Goal: Information Seeking & Learning: Find specific fact

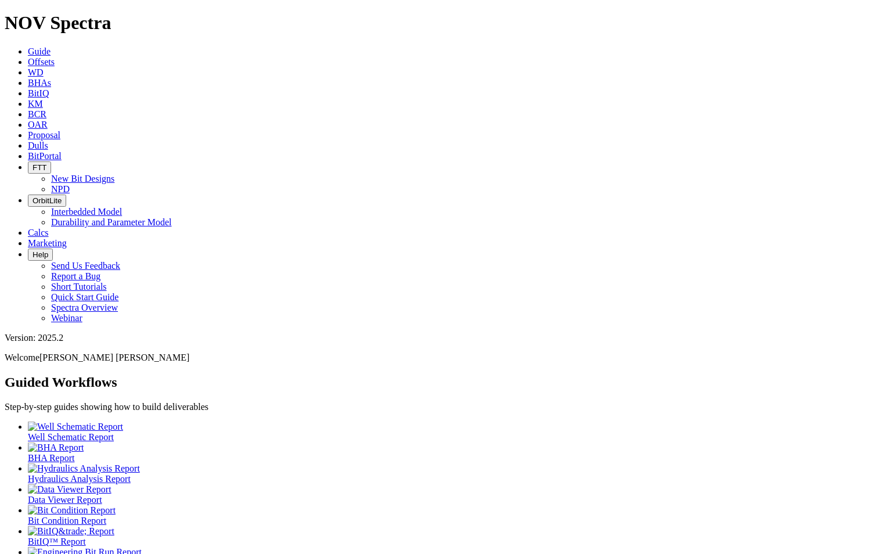
click at [62, 151] on link "BitPortal" at bounding box center [45, 156] width 34 height 10
click at [48, 141] on span "Dulls" at bounding box center [38, 146] width 20 height 10
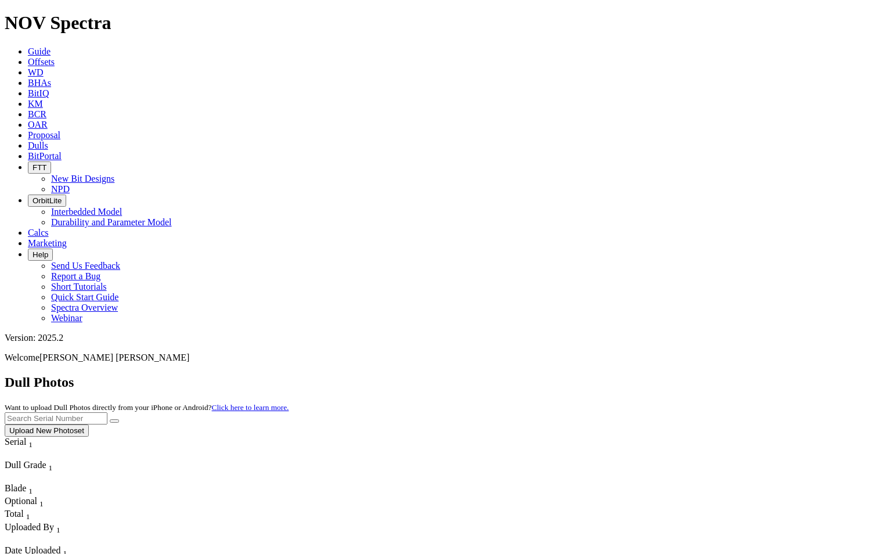
click at [54, 522] on span "Uploaded By" at bounding box center [29, 527] width 49 height 10
click at [69, 535] on div "Column Menu" at bounding box center [37, 540] width 64 height 10
click at [60, 545] on span "Date Uploaded" at bounding box center [33, 550] width 56 height 10
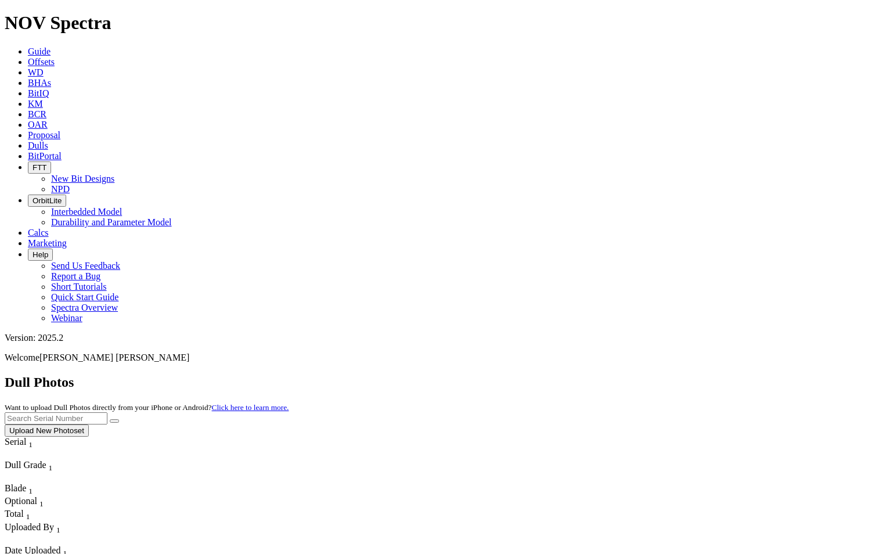
click at [107, 412] on input "text" at bounding box center [56, 418] width 103 height 12
paste input "A315450"
click at [114, 421] on icon "submit" at bounding box center [114, 421] width 0 height 0
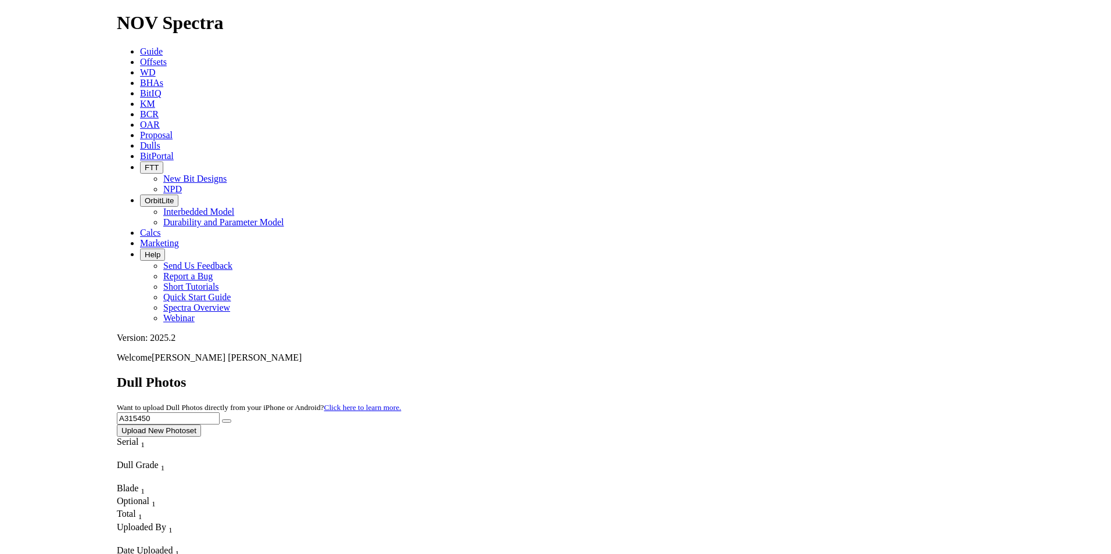
scroll to position [0, 0]
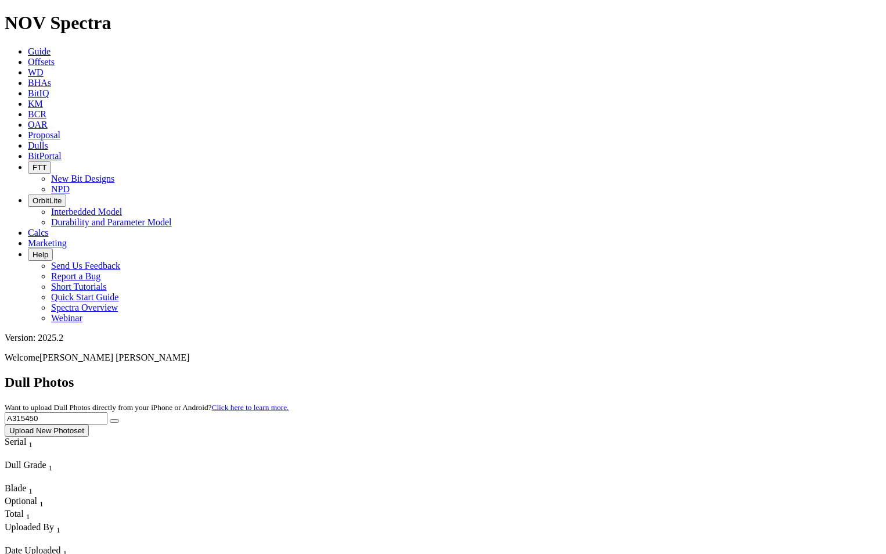
click at [107, 412] on input "A315450" at bounding box center [56, 418] width 103 height 12
drag, startPoint x: 649, startPoint y: 49, endPoint x: 571, endPoint y: 45, distance: 77.9
click at [571, 375] on div "Dull Photos Want to upload Dull Photos directly from your iPhone or Android? Cl…" at bounding box center [443, 406] width 877 height 62
paste input "9869"
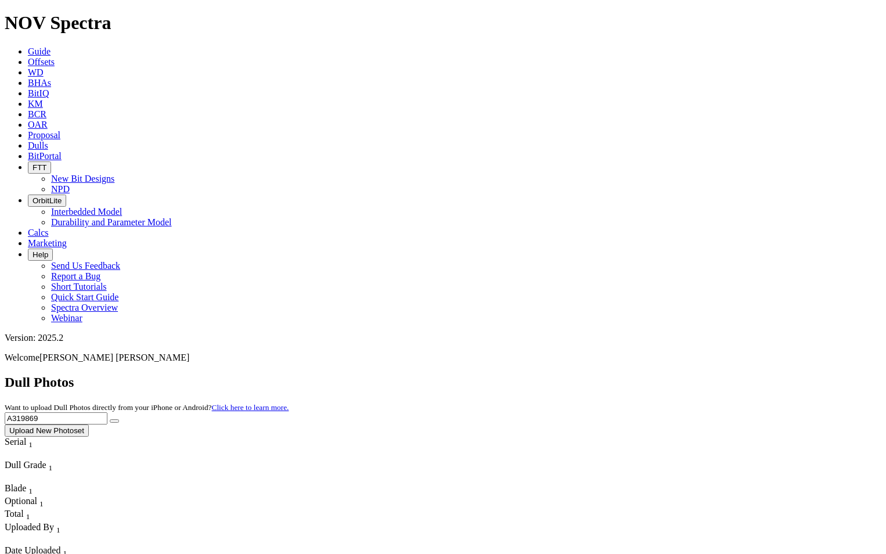
click at [114, 421] on icon "submit" at bounding box center [114, 421] width 0 height 0
click at [107, 412] on input "A319869" at bounding box center [56, 418] width 103 height 12
drag, startPoint x: 648, startPoint y: 56, endPoint x: 539, endPoint y: 37, distance: 110.9
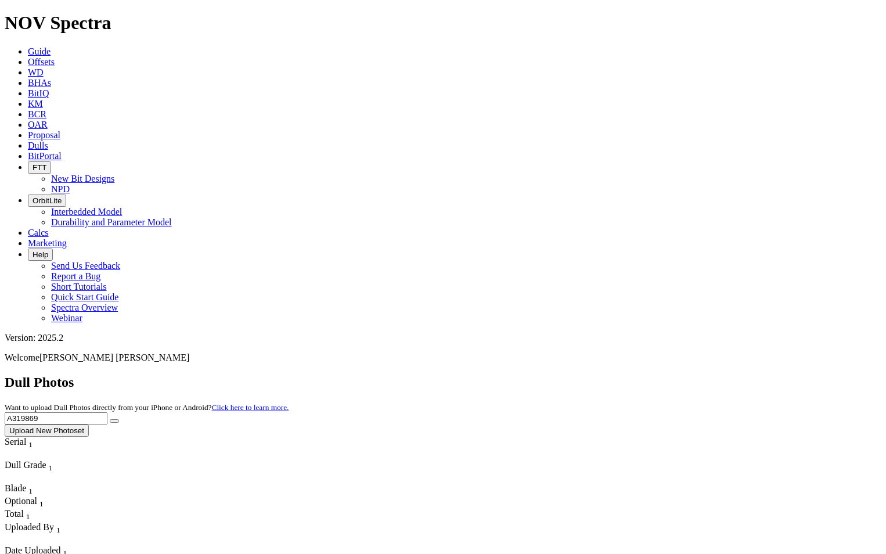
click at [539, 375] on div "Dull Photos Want to upload Dull Photos directly from your iPhone or Android? Cl…" at bounding box center [443, 406] width 877 height 62
paste input "68"
click at [114, 421] on icon "submit" at bounding box center [114, 421] width 0 height 0
drag, startPoint x: 674, startPoint y: 45, endPoint x: 508, endPoint y: 51, distance: 166.2
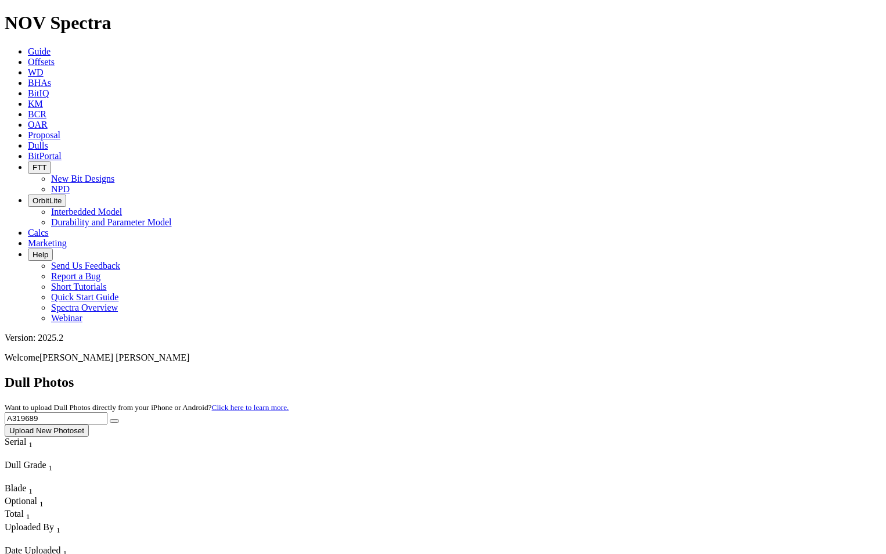
click at [508, 375] on div "Dull Photos Want to upload Dull Photos directly from your iPhone or Android? Cl…" at bounding box center [443, 406] width 877 height 62
click at [760, 375] on div "Dull Photos Want to upload Dull Photos directly from your iPhone or Android? Cl…" at bounding box center [443, 406] width 877 height 62
click at [119, 419] on button "submit" at bounding box center [114, 420] width 9 height 3
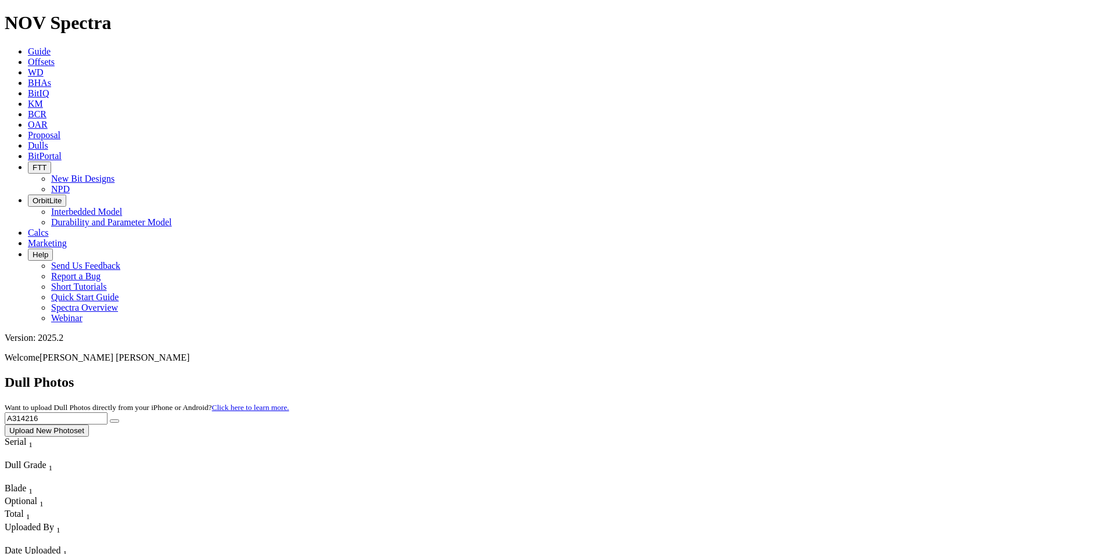
drag, startPoint x: 893, startPoint y: 47, endPoint x: 795, endPoint y: 48, distance: 98.8
click at [795, 375] on div "Dull Photos Want to upload Dull Photos directly from your iPhone or Android? Cl…" at bounding box center [555, 406] width 1101 height 62
click at [119, 419] on button "submit" at bounding box center [114, 420] width 9 height 3
click at [107, 412] on input "A318311" at bounding box center [56, 418] width 103 height 12
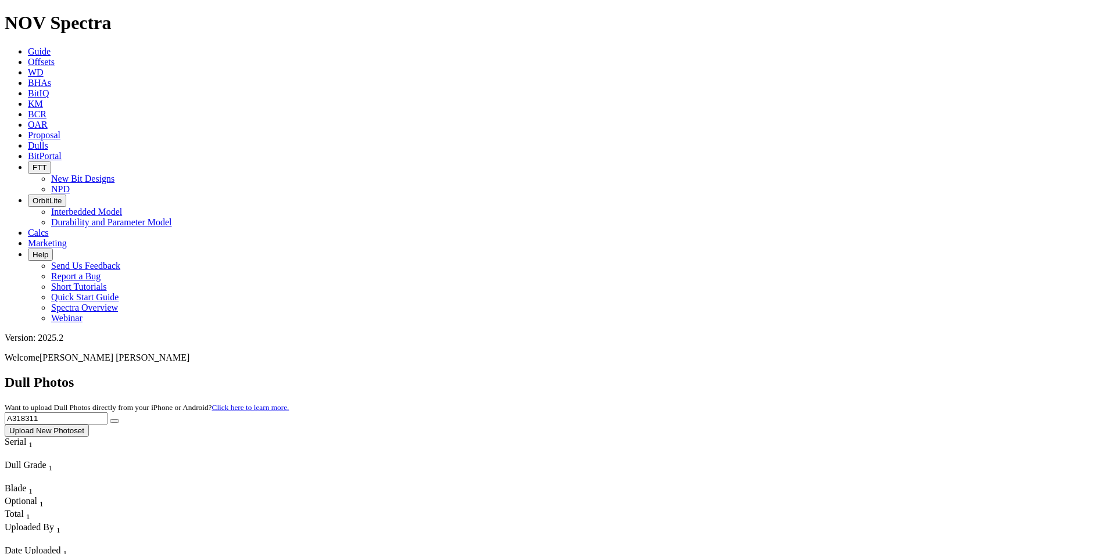
drag, startPoint x: 879, startPoint y: 55, endPoint x: 781, endPoint y: 51, distance: 98.3
click at [781, 375] on div "Dull Photos Want to upload Dull Photos directly from your iPhone or Android? Cl…" at bounding box center [555, 406] width 1101 height 62
type input "F319184"
click at [110, 419] on button "submit" at bounding box center [114, 420] width 9 height 3
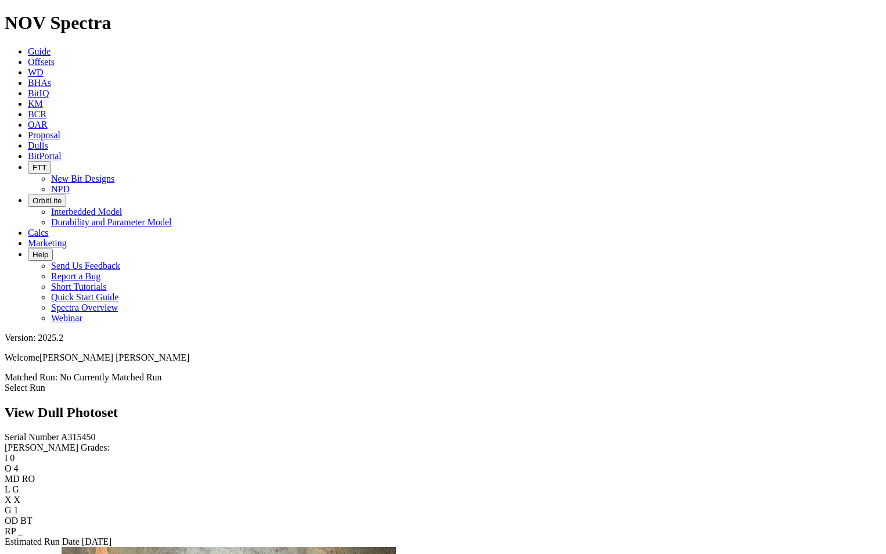
scroll to position [871, 0]
drag, startPoint x: 301, startPoint y: 272, endPoint x: 243, endPoint y: 271, distance: 58.7
drag, startPoint x: 282, startPoint y: 279, endPoint x: 270, endPoint y: 252, distance: 29.4
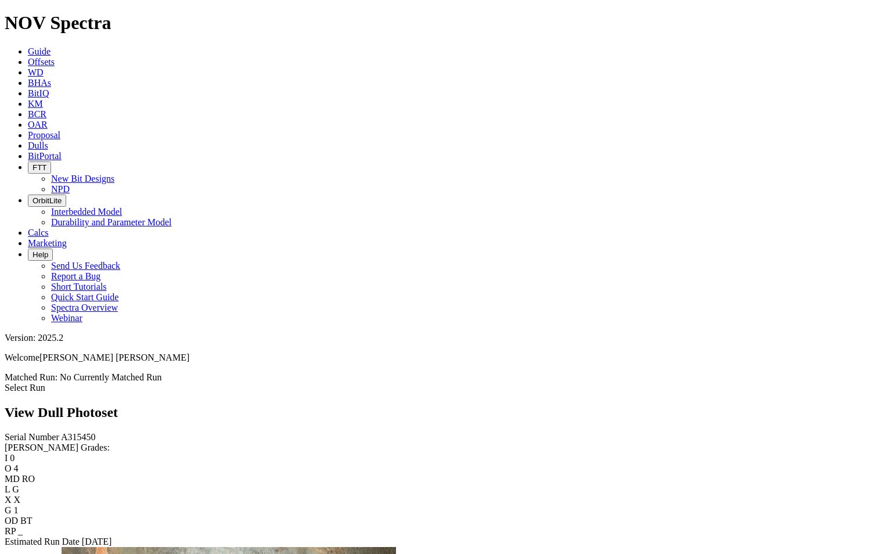
drag, startPoint x: 280, startPoint y: 290, endPoint x: 308, endPoint y: 307, distance: 32.6
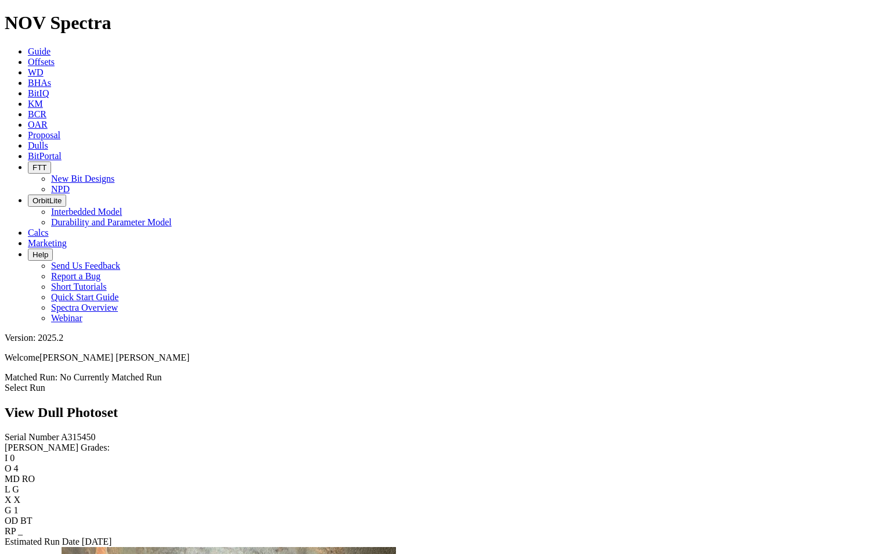
drag, startPoint x: 525, startPoint y: 202, endPoint x: 245, endPoint y: 173, distance: 282.1
drag, startPoint x: 532, startPoint y: 264, endPoint x: 284, endPoint y: 243, distance: 249.0
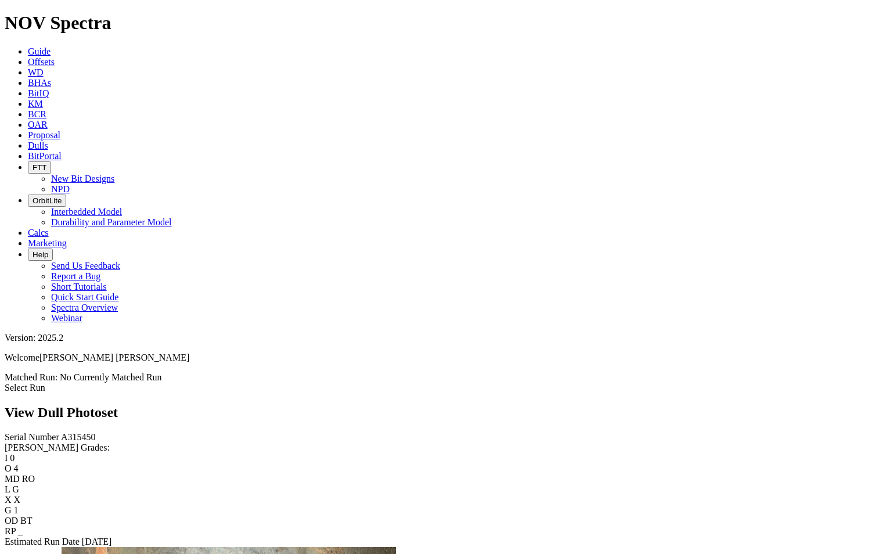
scroll to position [581, 0]
drag, startPoint x: 553, startPoint y: 289, endPoint x: 228, endPoint y: 290, distance: 325.3
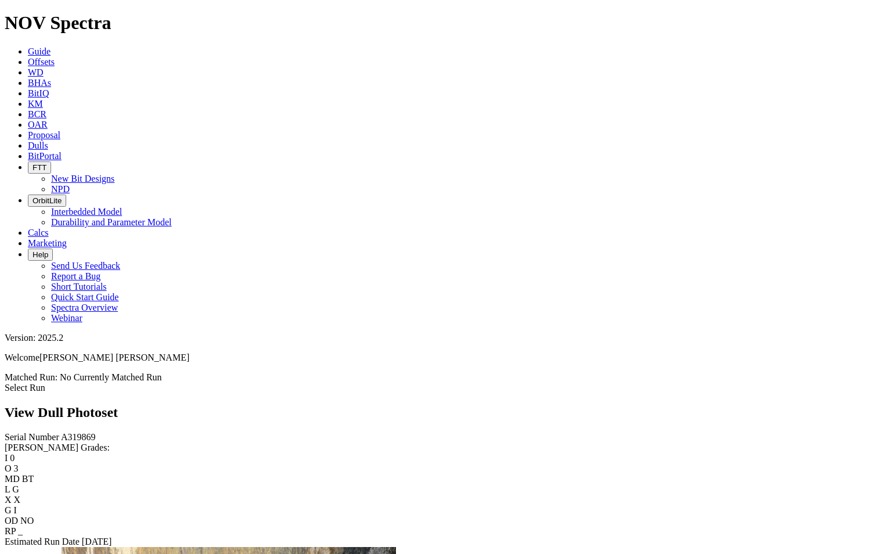
drag, startPoint x: 282, startPoint y: 267, endPoint x: 191, endPoint y: 244, distance: 94.0
drag, startPoint x: 250, startPoint y: 248, endPoint x: 748, endPoint y: 268, distance: 498.2
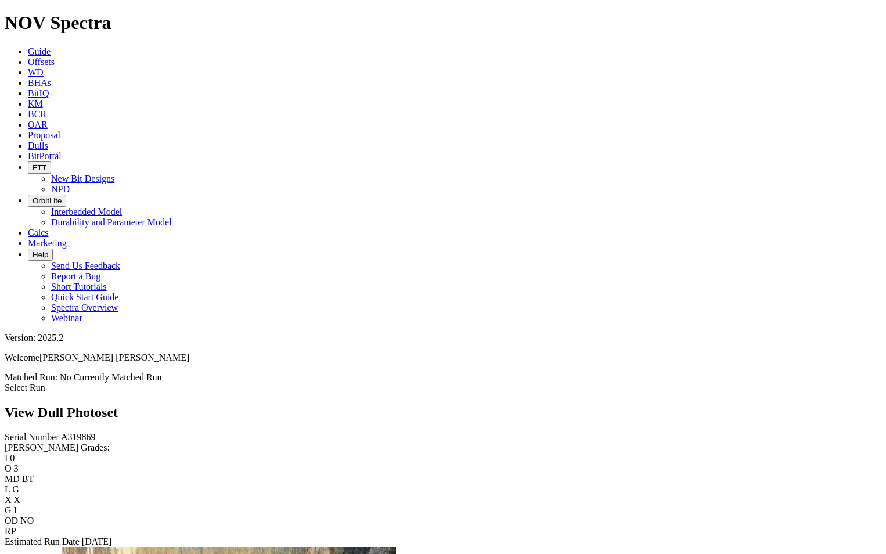
scroll to position [1460, 0]
drag, startPoint x: 493, startPoint y: 186, endPoint x: 767, endPoint y: 272, distance: 287.3
drag, startPoint x: 521, startPoint y: 252, endPoint x: 494, endPoint y: 265, distance: 30.4
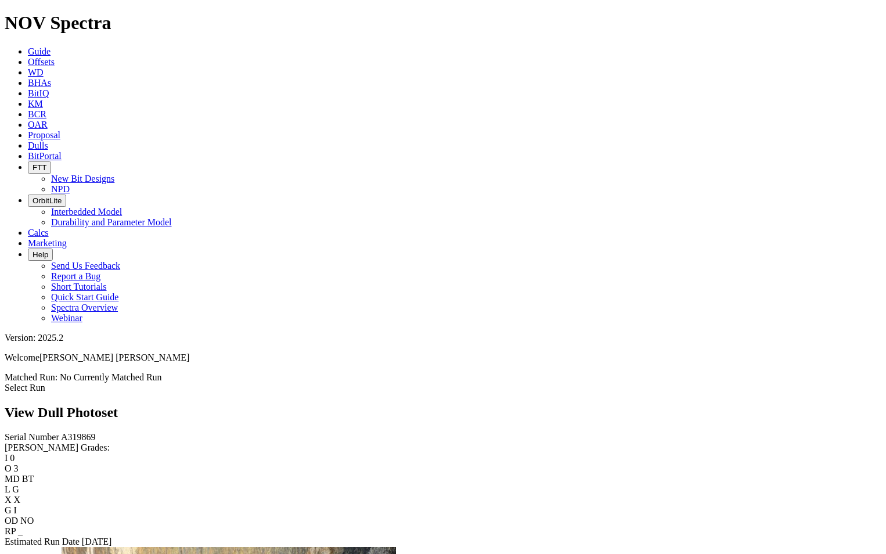
drag, startPoint x: 494, startPoint y: 265, endPoint x: 344, endPoint y: 241, distance: 151.2
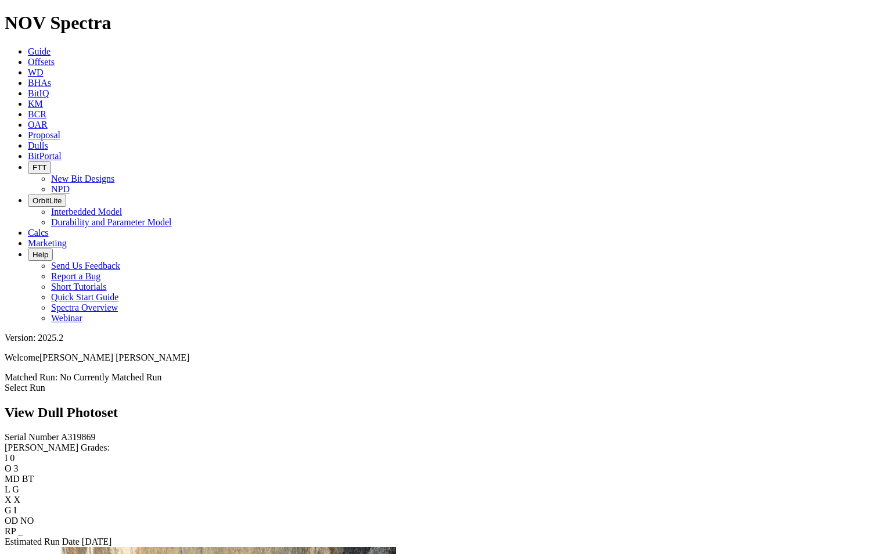
drag, startPoint x: 538, startPoint y: 265, endPoint x: 807, endPoint y: 249, distance: 269.4
drag, startPoint x: 489, startPoint y: 271, endPoint x: 200, endPoint y: 189, distance: 300.1
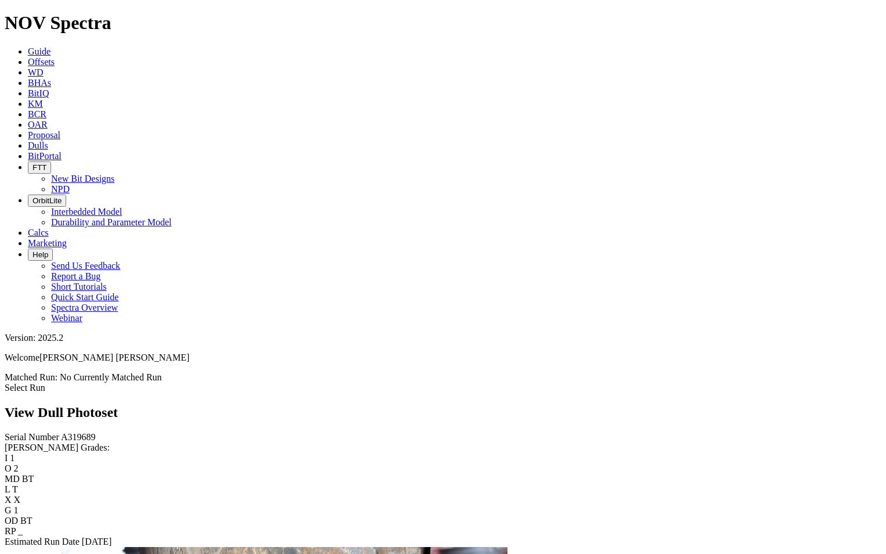
scroll to position [987, 0]
drag, startPoint x: 310, startPoint y: 206, endPoint x: 717, endPoint y: 200, distance: 407.2
drag, startPoint x: 295, startPoint y: 269, endPoint x: 193, endPoint y: 221, distance: 112.5
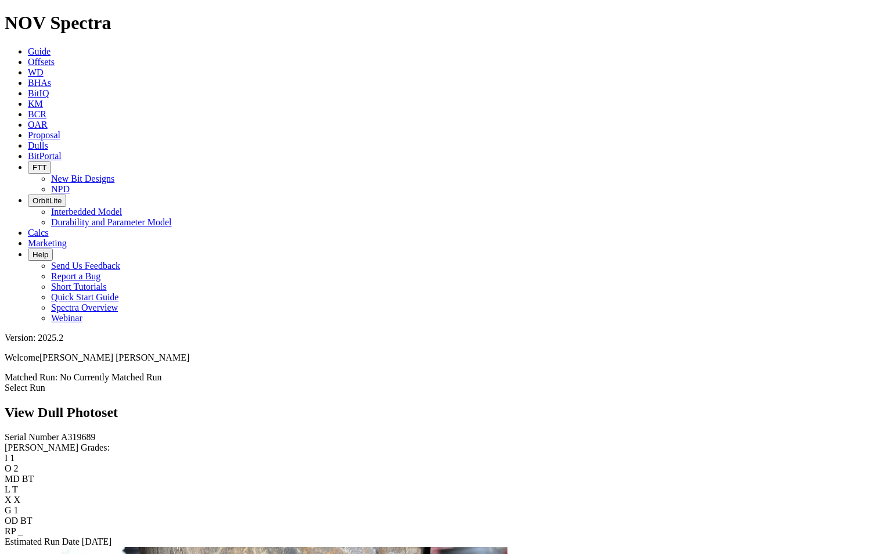
drag, startPoint x: 258, startPoint y: 193, endPoint x: 720, endPoint y: 256, distance: 466.0
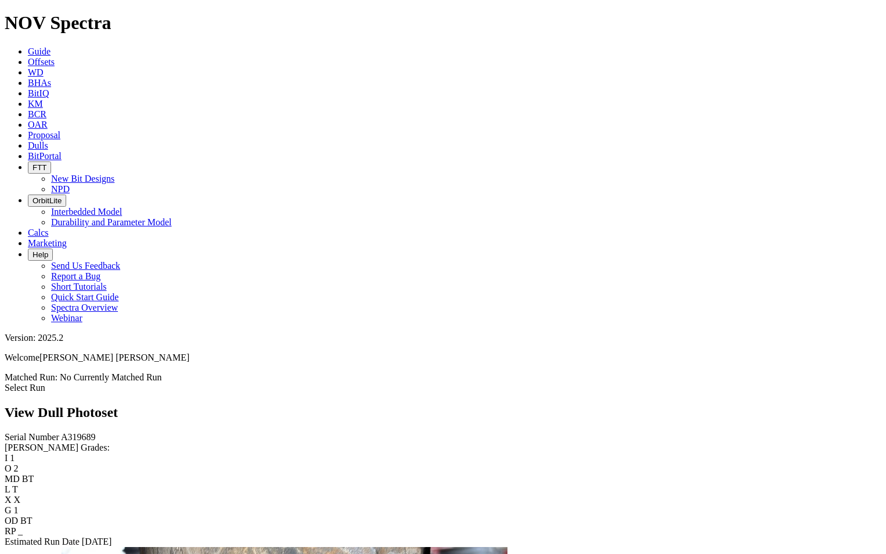
drag, startPoint x: 518, startPoint y: 235, endPoint x: 730, endPoint y: 214, distance: 213.0
drag, startPoint x: 512, startPoint y: 218, endPoint x: 684, endPoint y: 285, distance: 183.9
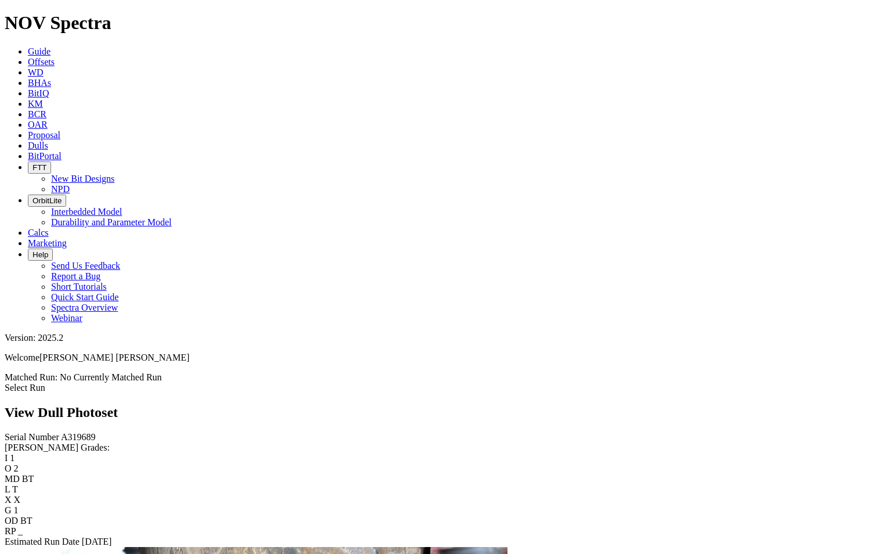
scroll to position [871, 0]
drag, startPoint x: 502, startPoint y: 229, endPoint x: 307, endPoint y: 169, distance: 203.6
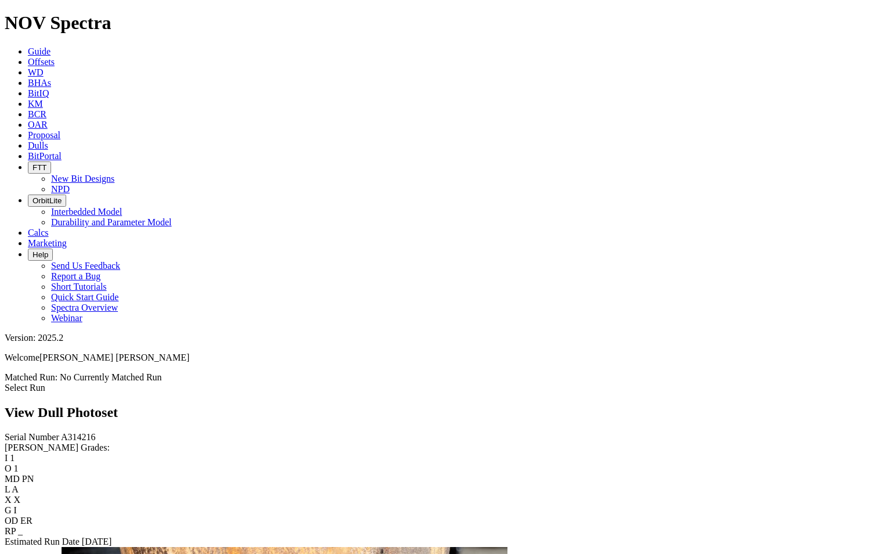
drag, startPoint x: 285, startPoint y: 307, endPoint x: 244, endPoint y: 327, distance: 45.7
drag, startPoint x: 248, startPoint y: 236, endPoint x: 153, endPoint y: 242, distance: 95.5
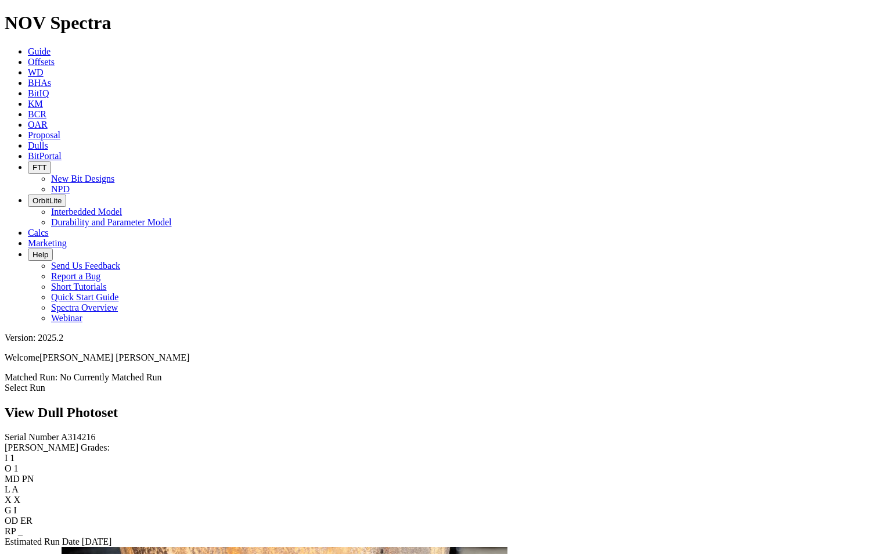
scroll to position [1859, 0]
drag, startPoint x: 261, startPoint y: 231, endPoint x: 740, endPoint y: 261, distance: 480.1
drag, startPoint x: 613, startPoint y: 292, endPoint x: 175, endPoint y: 203, distance: 447.4
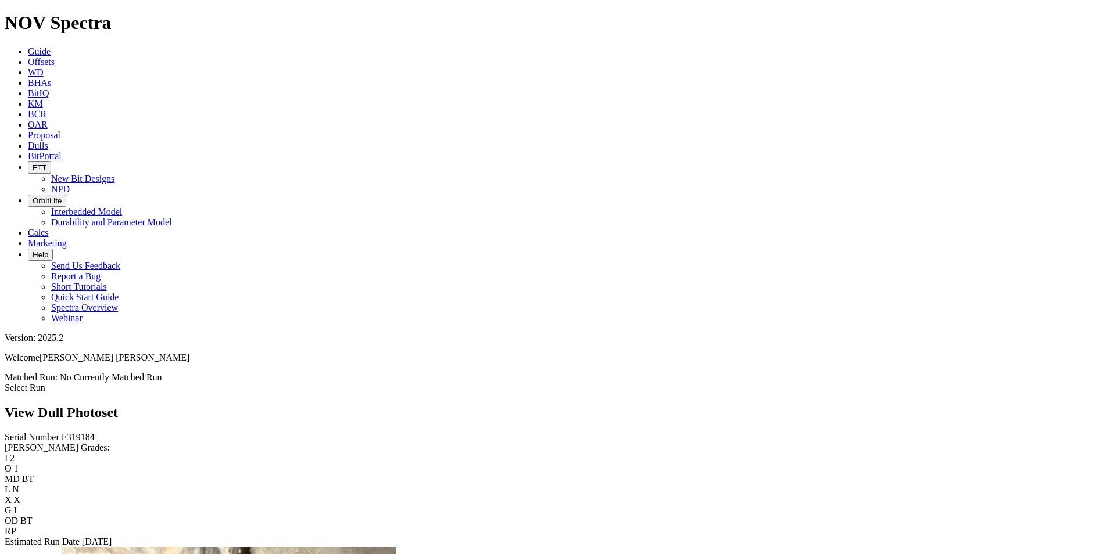
scroll to position [2091, 0]
drag, startPoint x: 319, startPoint y: 265, endPoint x: 279, endPoint y: 228, distance: 55.1
drag, startPoint x: 319, startPoint y: 286, endPoint x: 213, endPoint y: 220, distance: 124.9
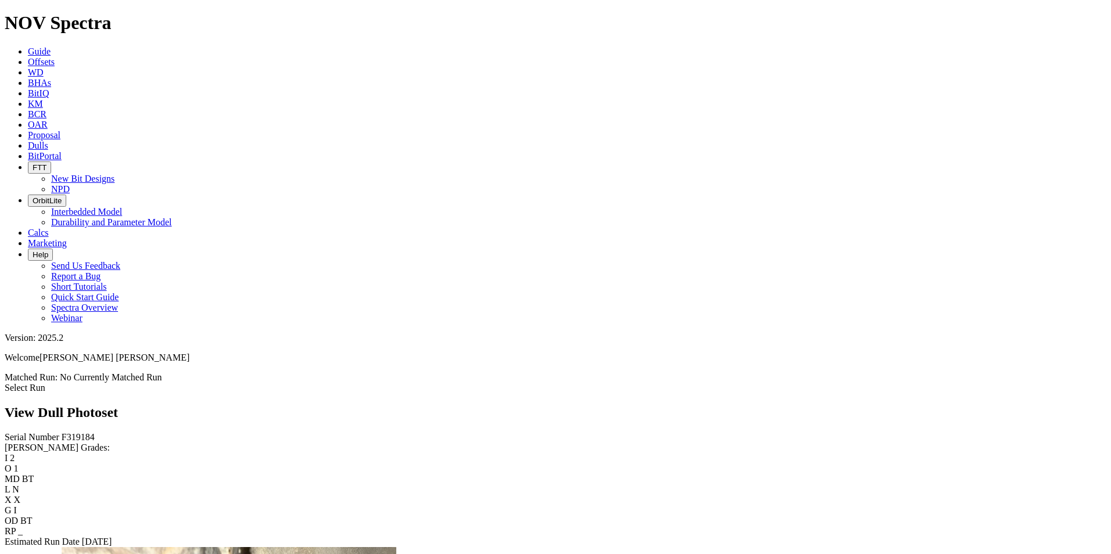
drag, startPoint x: 326, startPoint y: 271, endPoint x: 256, endPoint y: 339, distance: 97.8
drag, startPoint x: 622, startPoint y: 214, endPoint x: 326, endPoint y: 240, distance: 296.2
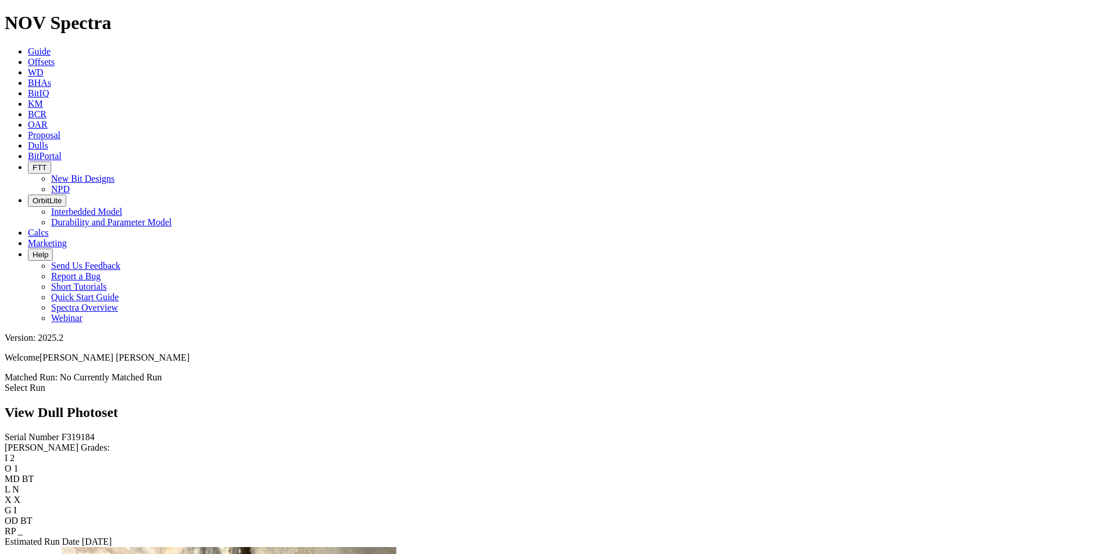
drag, startPoint x: 642, startPoint y: 326, endPoint x: 236, endPoint y: 286, distance: 407.4
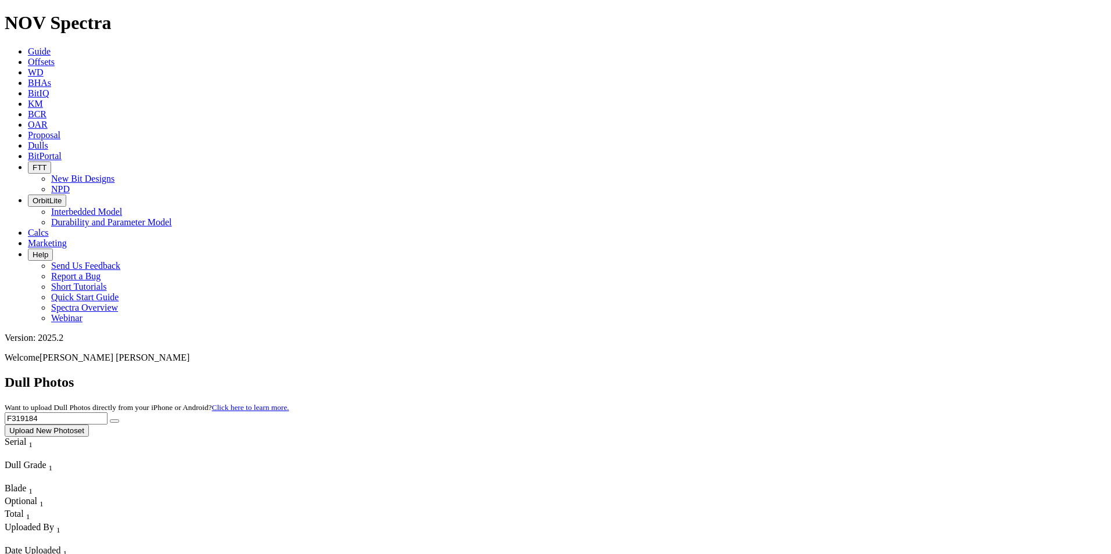
click at [107, 412] on input "F319184" at bounding box center [56, 418] width 103 height 12
drag, startPoint x: 884, startPoint y: 52, endPoint x: 774, endPoint y: 49, distance: 109.8
click at [774, 375] on div "Dull Photos Want to upload Dull Photos directly from your iPhone or Android? Cl…" at bounding box center [555, 406] width 1101 height 62
paste input "A318568"
click at [119, 419] on button "submit" at bounding box center [114, 420] width 9 height 3
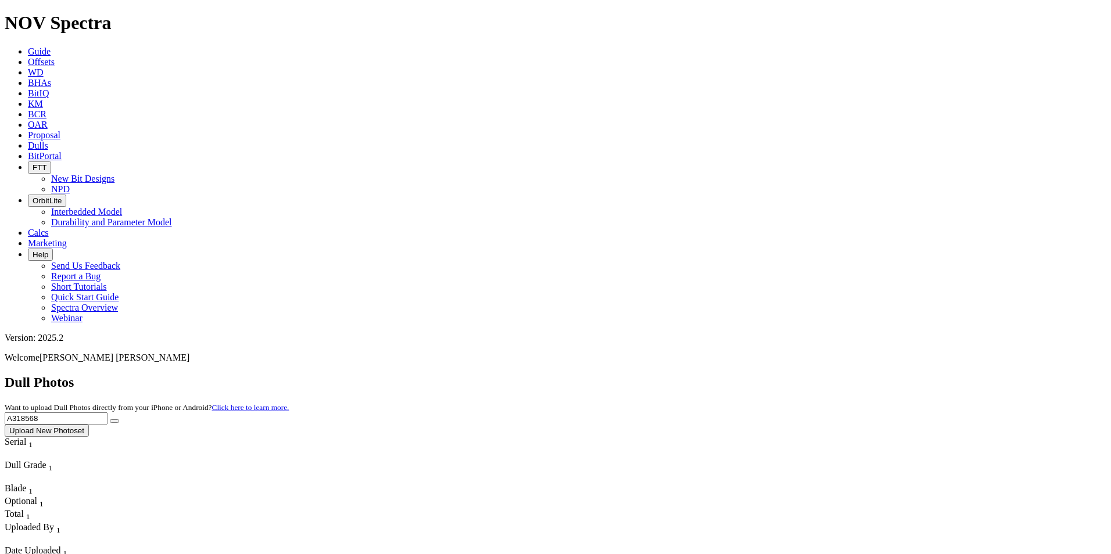
click at [107, 412] on input "A318568" at bounding box center [56, 418] width 103 height 12
drag, startPoint x: 895, startPoint y: 51, endPoint x: 846, endPoint y: 56, distance: 49.1
click at [107, 412] on input "A318568" at bounding box center [56, 418] width 103 height 12
click at [114, 421] on icon "submit" at bounding box center [114, 421] width 0 height 0
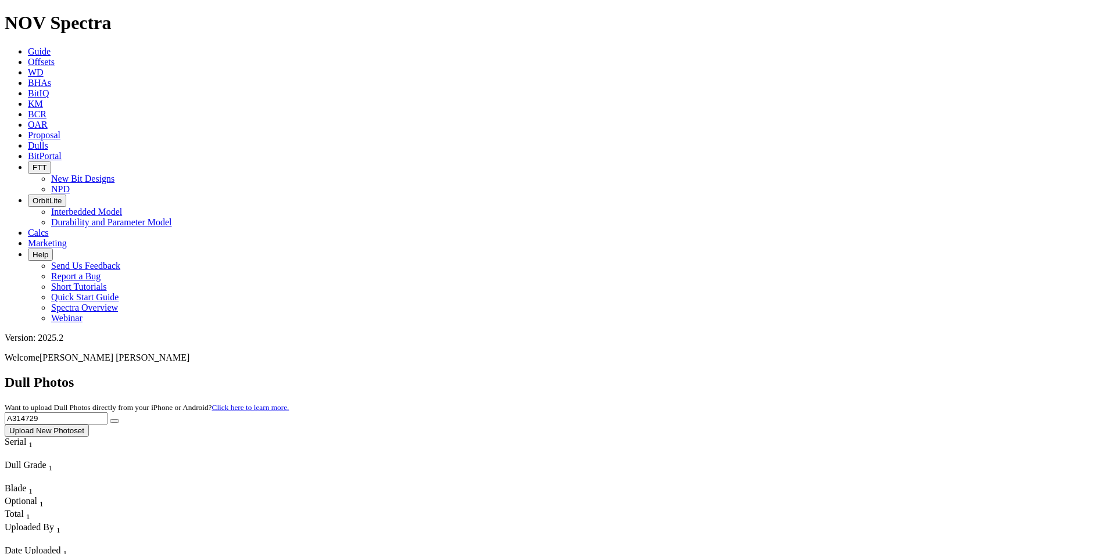
drag, startPoint x: 890, startPoint y: 45, endPoint x: 802, endPoint y: 55, distance: 88.8
click at [802, 375] on div "Dull Photos Want to upload Dull Photos directly from your iPhone or Android? Cl…" at bounding box center [555, 406] width 1101 height 62
click at [107, 412] on input "A314729" at bounding box center [56, 418] width 103 height 12
drag, startPoint x: 875, startPoint y: 52, endPoint x: 798, endPoint y: 46, distance: 78.1
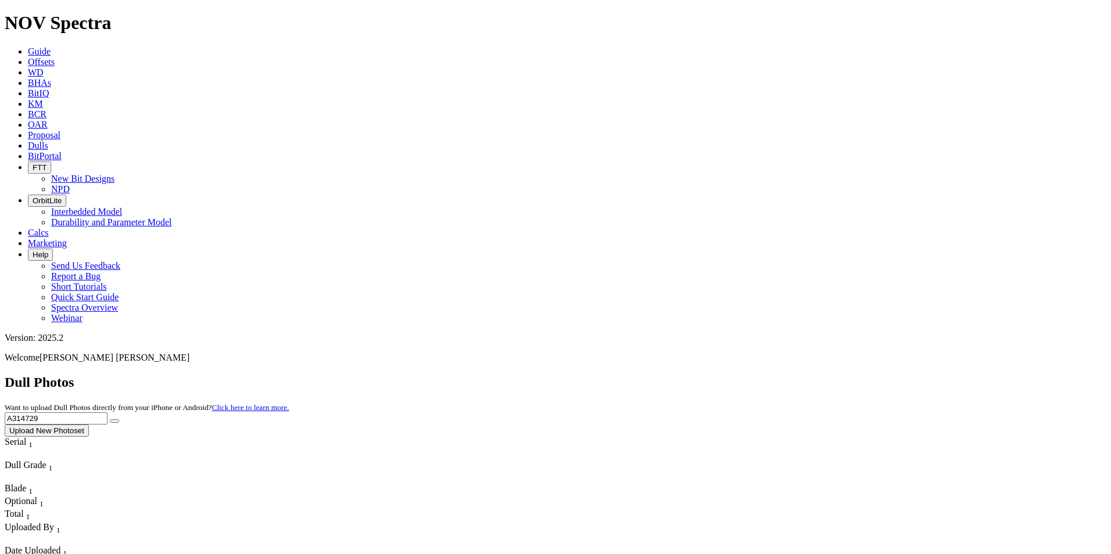
click at [798, 375] on div "Dull Photos Want to upload Dull Photos directly from your iPhone or Android? Cl…" at bounding box center [555, 406] width 1101 height 62
drag, startPoint x: 858, startPoint y: 321, endPoint x: 861, endPoint y: 228, distance: 93.6
click at [107, 412] on input "A314729" at bounding box center [56, 418] width 103 height 12
click at [114, 421] on icon "submit" at bounding box center [114, 421] width 0 height 0
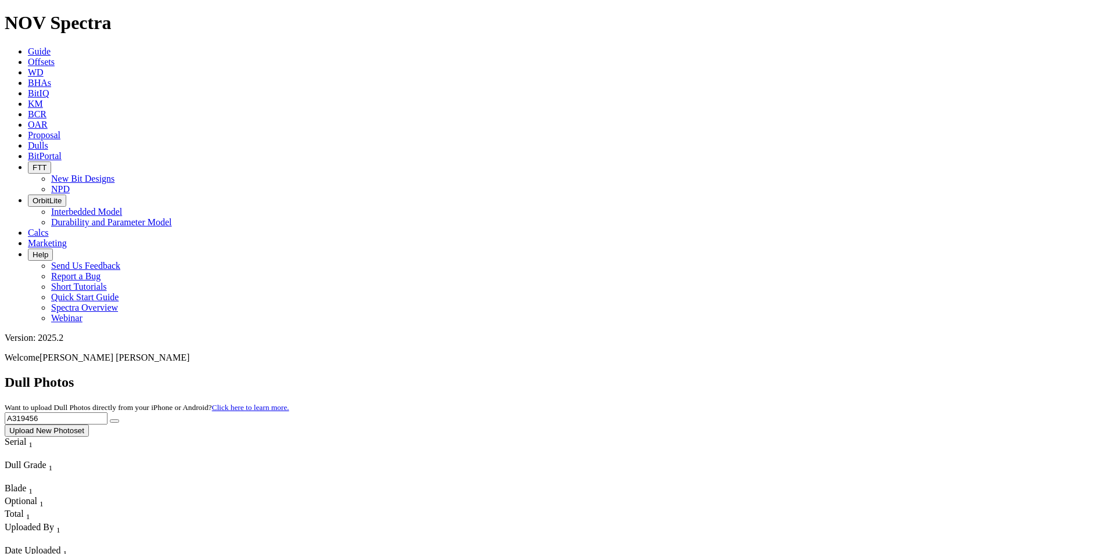
drag, startPoint x: 889, startPoint y: 53, endPoint x: 795, endPoint y: 55, distance: 94.1
click at [795, 375] on div "Dull Photos Want to upload Dull Photos directly from your iPhone or Android? Cl…" at bounding box center [555, 406] width 1101 height 62
click at [114, 421] on icon "submit" at bounding box center [114, 421] width 0 height 0
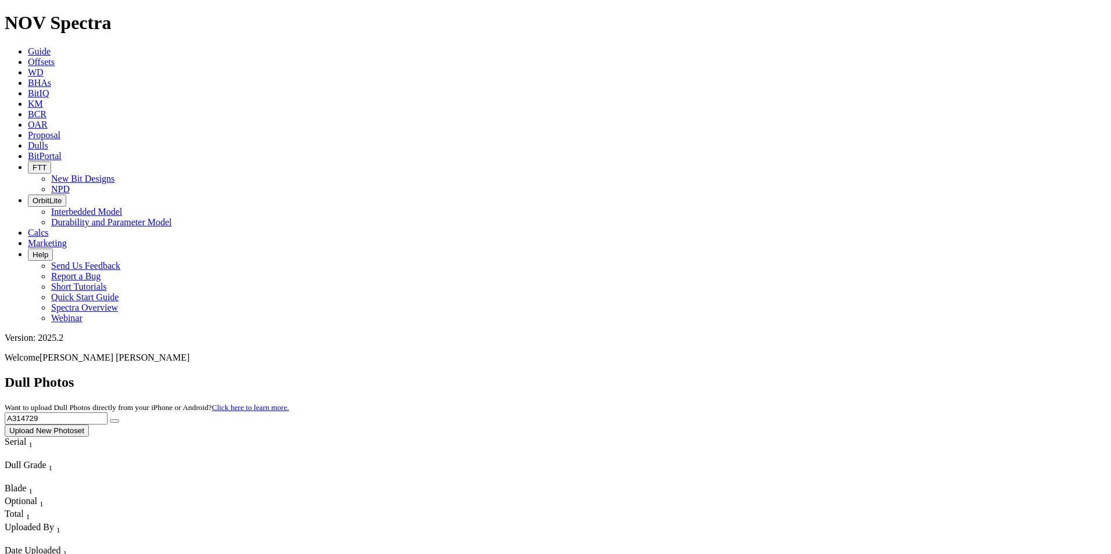
drag, startPoint x: 904, startPoint y: 47, endPoint x: 757, endPoint y: 45, distance: 146.4
click at [757, 375] on div "Dull Photos Want to upload Dull Photos directly from your iPhone or Android? Cl…" at bounding box center [555, 406] width 1101 height 62
click at [110, 419] on button "submit" at bounding box center [114, 420] width 9 height 3
drag, startPoint x: 876, startPoint y: 48, endPoint x: 799, endPoint y: 44, distance: 77.4
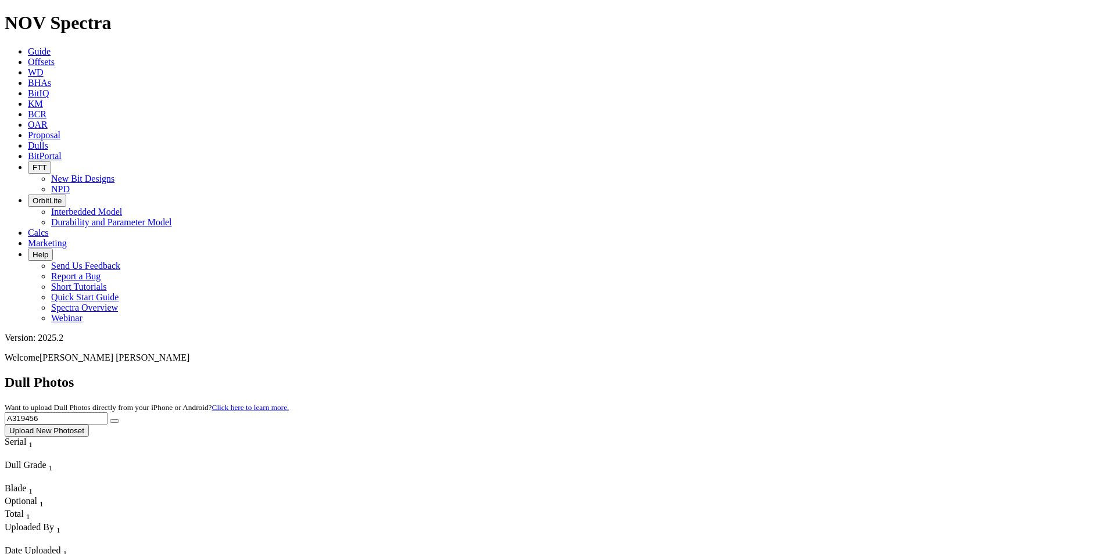
click at [799, 375] on div "Dull Photos Want to upload Dull Photos directly from your iPhone or Android? Cl…" at bounding box center [555, 406] width 1101 height 62
click at [114, 421] on icon "submit" at bounding box center [114, 421] width 0 height 0
drag, startPoint x: 832, startPoint y: 49, endPoint x: 849, endPoint y: 50, distance: 16.9
click at [107, 412] on input "A318261" at bounding box center [56, 418] width 103 height 12
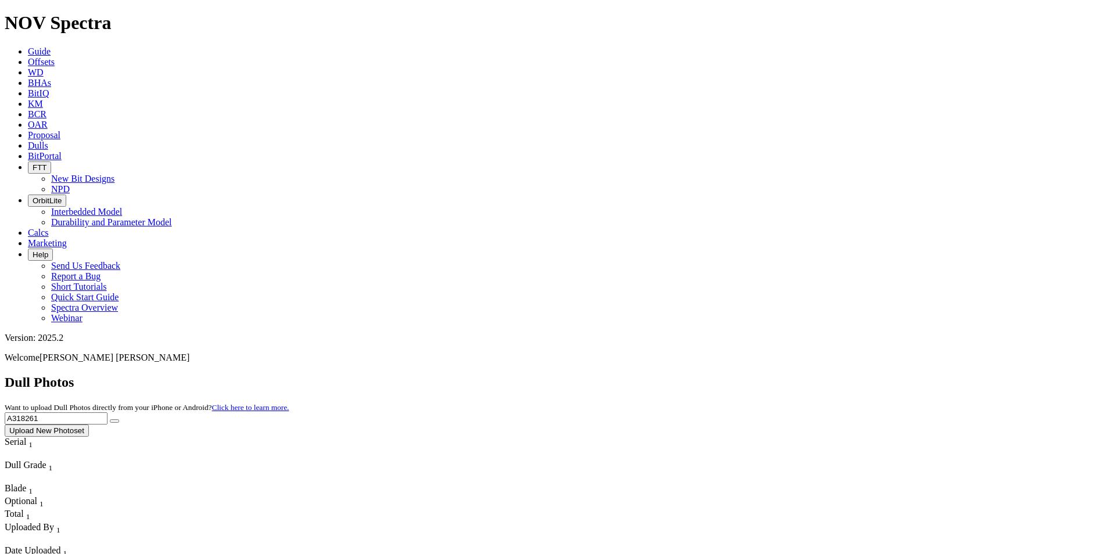
drag, startPoint x: 872, startPoint y: 48, endPoint x: 792, endPoint y: 54, distance: 80.4
click at [792, 375] on div "Dull Photos Want to upload Dull Photos directly from your iPhone or Android? Cl…" at bounding box center [555, 406] width 1101 height 62
paste input "21115"
click at [114, 421] on icon "submit" at bounding box center [114, 421] width 0 height 0
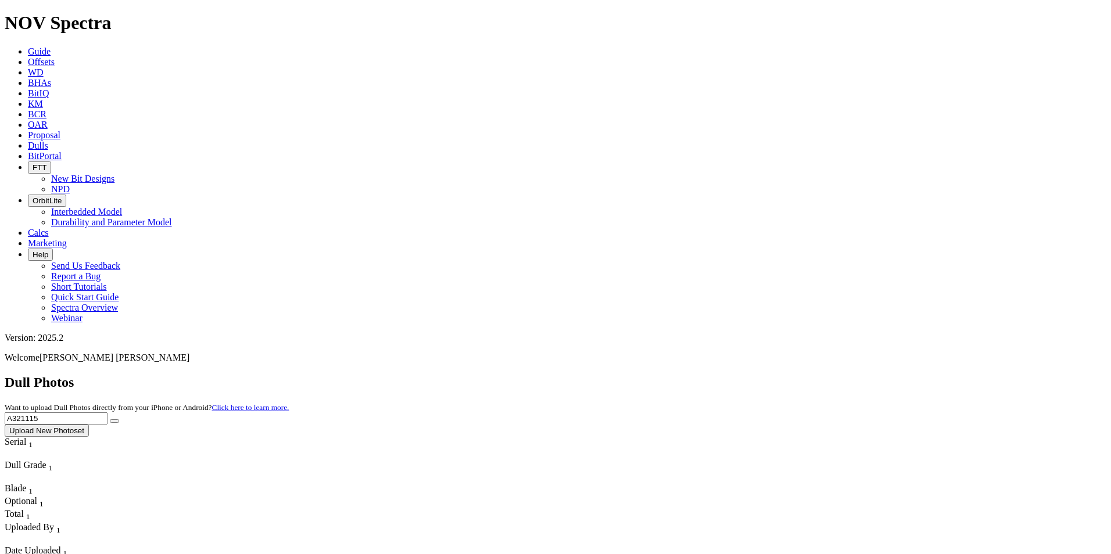
drag, startPoint x: 882, startPoint y: 52, endPoint x: 686, endPoint y: 41, distance: 196.1
click at [686, 375] on div "Dull Photos Want to upload Dull Photos directly from your iPhone or Android? Cl…" at bounding box center [555, 406] width 1101 height 62
paste input "0"
click at [114, 421] on icon "submit" at bounding box center [114, 421] width 0 height 0
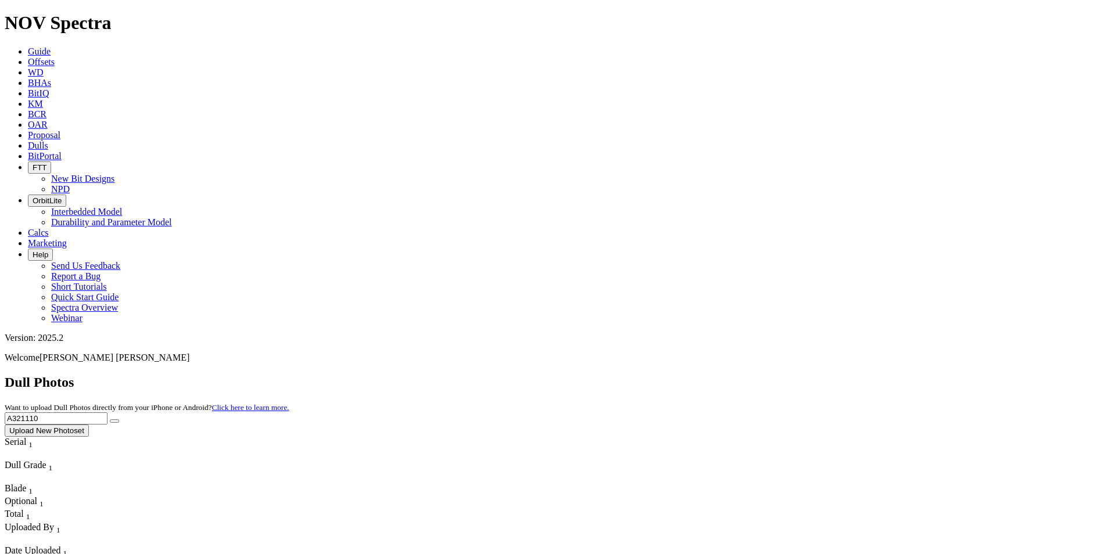
drag, startPoint x: 879, startPoint y: 55, endPoint x: 777, endPoint y: 59, distance: 101.8
click at [777, 375] on div "Dull Photos Want to upload Dull Photos directly from your iPhone or Android? Cl…" at bounding box center [555, 406] width 1101 height 62
paste input "F319716"
click at [114, 421] on icon "submit" at bounding box center [114, 421] width 0 height 0
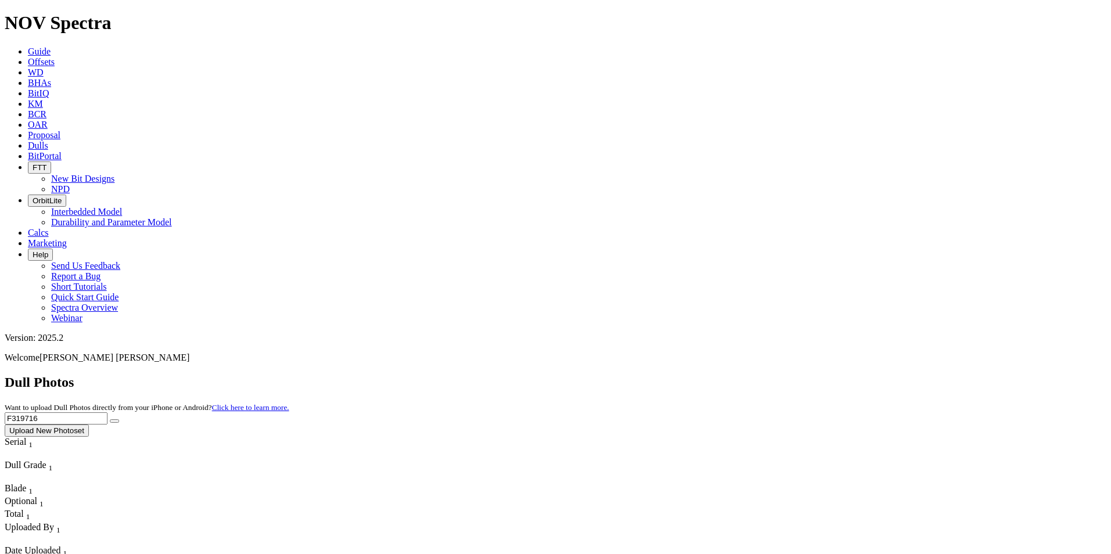
drag, startPoint x: 879, startPoint y: 55, endPoint x: 755, endPoint y: 48, distance: 125.1
click at [755, 375] on div "Dull Photos Want to upload Dull Photos directly from your iPhone or Android? Cl…" at bounding box center [555, 406] width 1101 height 62
click at [107, 412] on input "F319716" at bounding box center [56, 418] width 103 height 12
drag, startPoint x: 878, startPoint y: 48, endPoint x: 731, endPoint y: 36, distance: 146.8
click at [731, 375] on div "Dull Photos Want to upload Dull Photos directly from your iPhone or Android? Cl…" at bounding box center [555, 406] width 1101 height 62
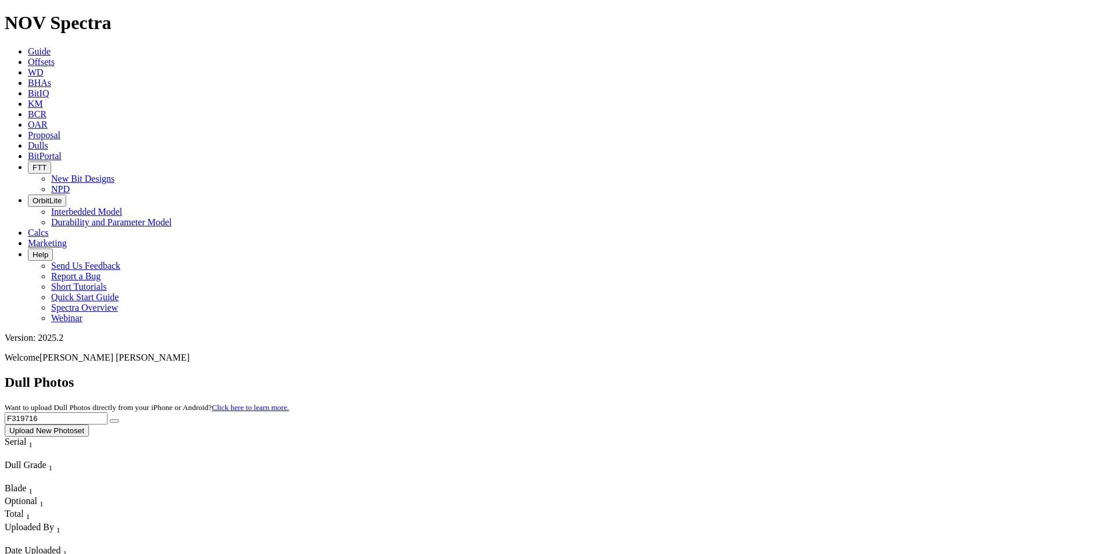
paste input "A321648"
click at [107, 412] on input "A321648" at bounding box center [56, 418] width 103 height 12
type input "A321648"
click at [114, 421] on icon "submit" at bounding box center [114, 421] width 0 height 0
click at [119, 419] on button "submit" at bounding box center [114, 420] width 9 height 3
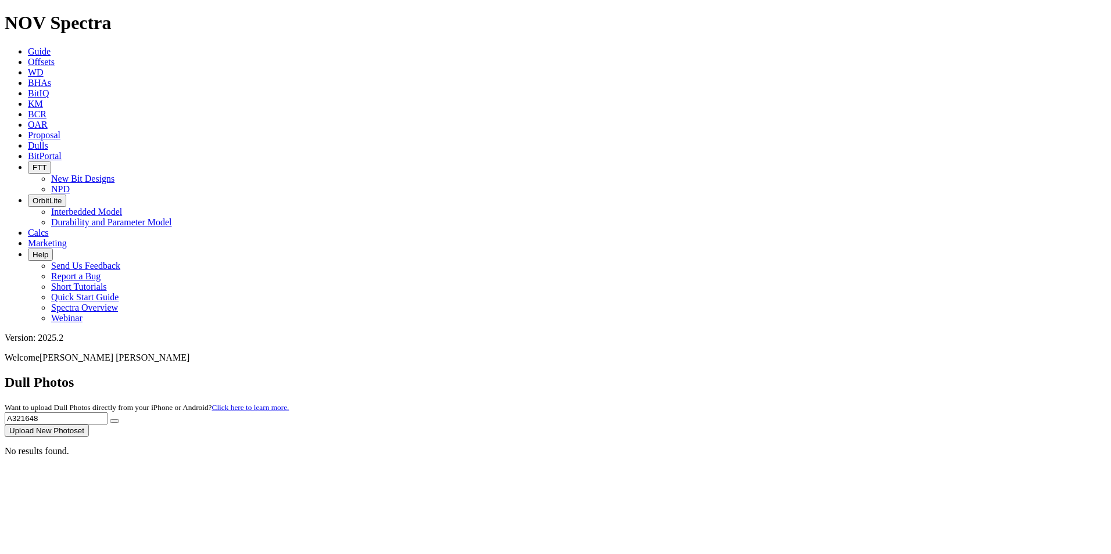
click at [119, 419] on button "submit" at bounding box center [114, 420] width 9 height 3
click at [0, 0] on div at bounding box center [0, 0] width 0 height 0
click at [119, 419] on button "submit" at bounding box center [114, 420] width 9 height 3
click at [48, 141] on span "Dulls" at bounding box center [38, 146] width 20 height 10
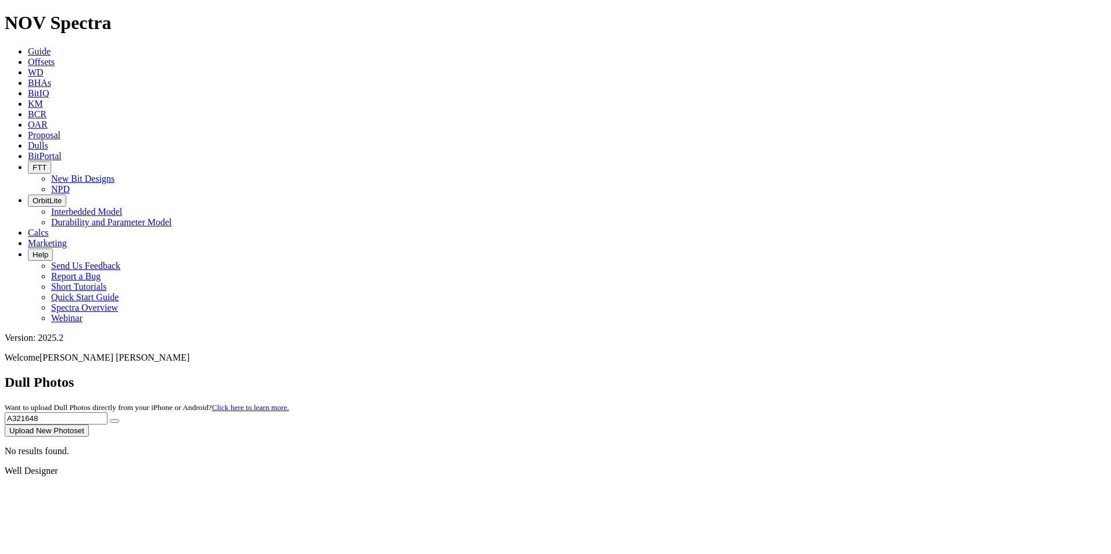
click at [51, 46] on link "Guide" at bounding box center [39, 51] width 23 height 10
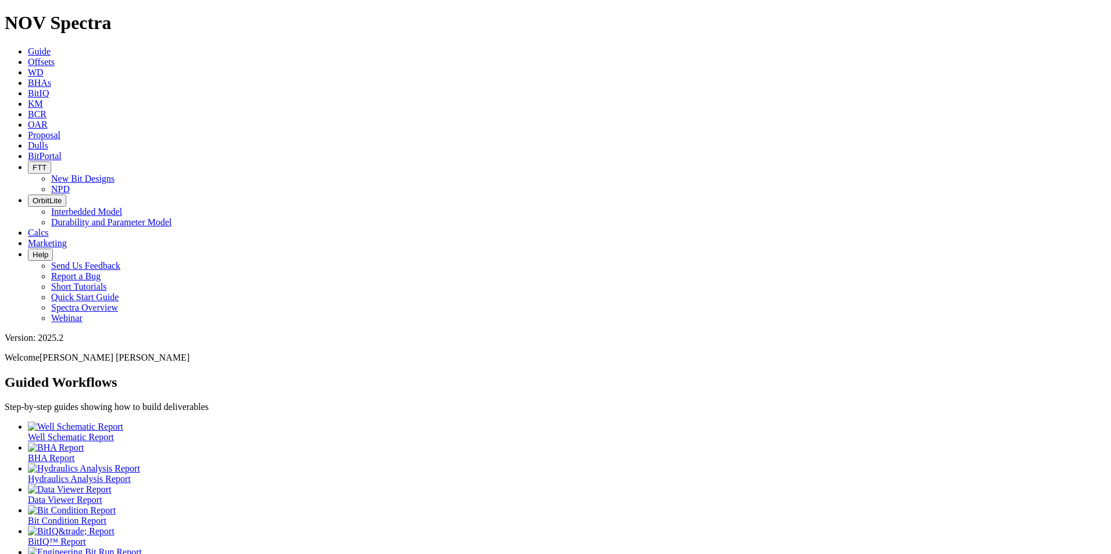
click at [48, 141] on link "Dulls" at bounding box center [38, 146] width 20 height 10
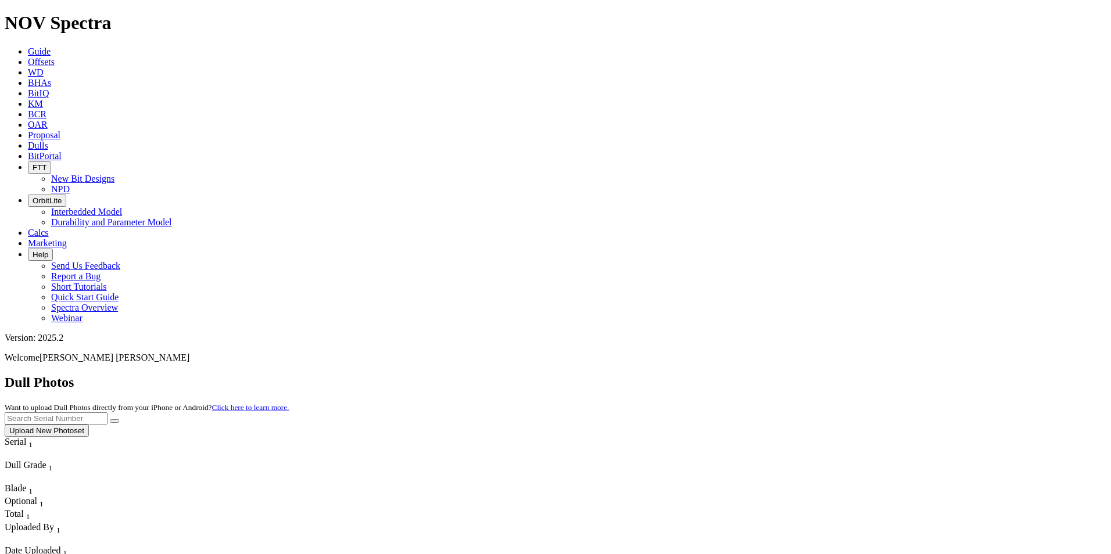
click at [107, 412] on input "text" at bounding box center [56, 418] width 103 height 12
paste input "A321648"
type input "A321648"
click at [990, 412] on span "A321648 Upload New Photoset" at bounding box center [555, 423] width 1101 height 23
click at [119, 419] on button "submit" at bounding box center [114, 420] width 9 height 3
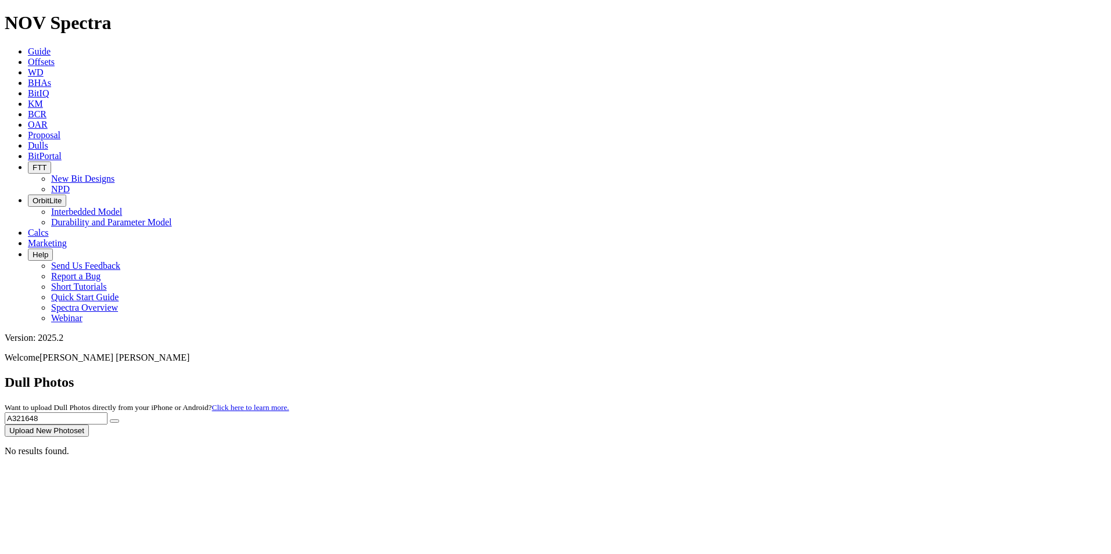
click at [48, 141] on span "Dulls" at bounding box center [38, 146] width 20 height 10
click at [51, 46] on link "Guide" at bounding box center [39, 51] width 23 height 10
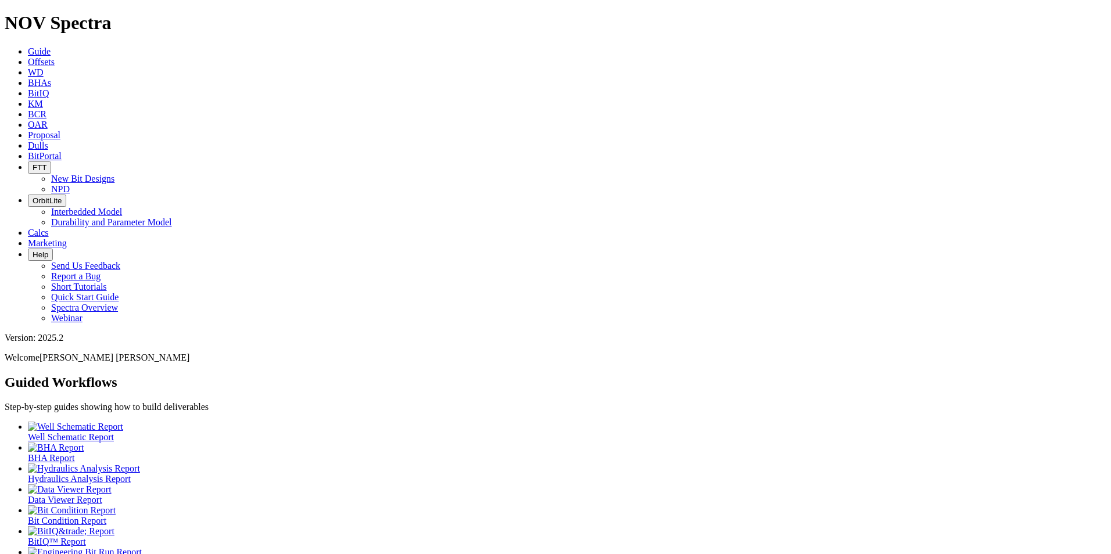
click at [48, 141] on link "Dulls" at bounding box center [38, 146] width 20 height 10
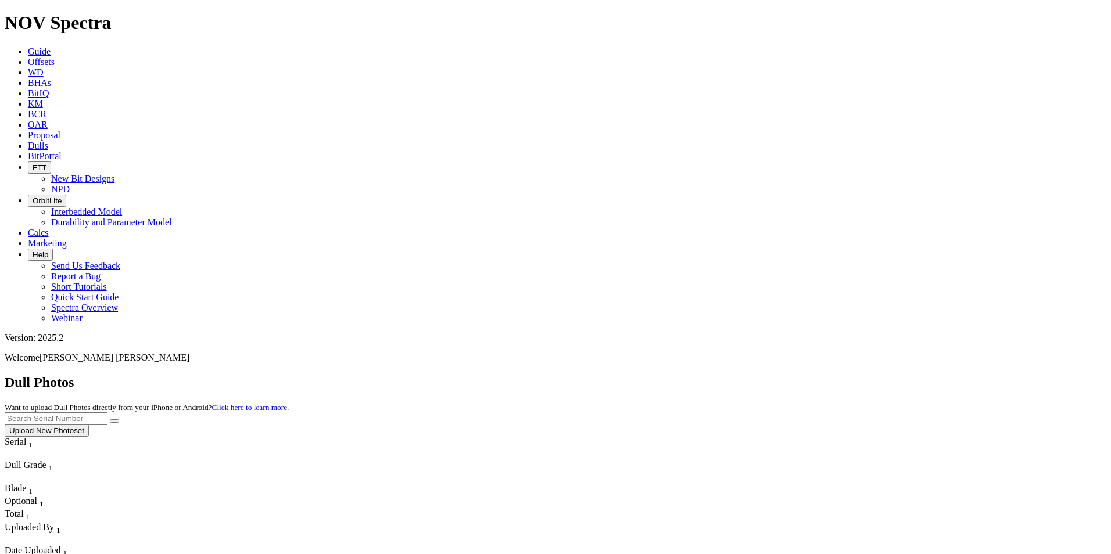
scroll to position [215, 0]
click at [107, 412] on input "text" at bounding box center [56, 418] width 103 height 12
paste input "A320677"
click at [114, 421] on icon "submit" at bounding box center [114, 421] width 0 height 0
click at [107, 412] on input "A320677" at bounding box center [56, 418] width 103 height 12
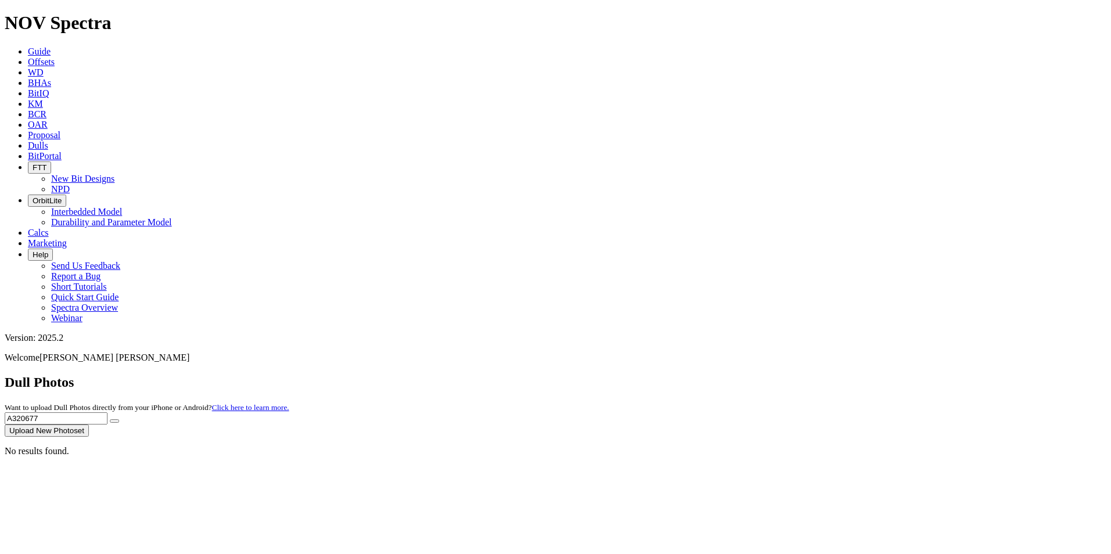
click at [114, 421] on icon "submit" at bounding box center [114, 421] width 0 height 0
drag, startPoint x: 879, startPoint y: 44, endPoint x: 773, endPoint y: 38, distance: 106.4
click at [774, 375] on div "Dull Photos Want to upload Dull Photos directly from your iPhone or Android? Cl…" at bounding box center [555, 406] width 1101 height 62
paste input "365"
click at [119, 419] on button "submit" at bounding box center [114, 420] width 9 height 3
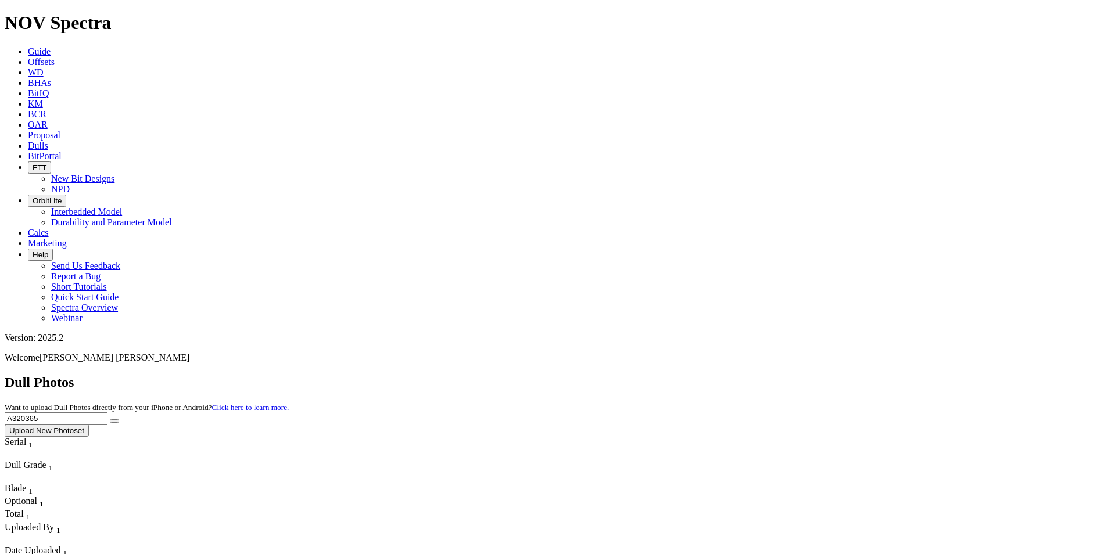
drag, startPoint x: 875, startPoint y: 52, endPoint x: 801, endPoint y: 44, distance: 74.7
click at [801, 375] on div "Dull Photos Want to upload Dull Photos directly from your iPhone or Android? Cl…" at bounding box center [555, 406] width 1101 height 62
paste input "F319572"
click at [119, 419] on button "submit" at bounding box center [114, 420] width 9 height 3
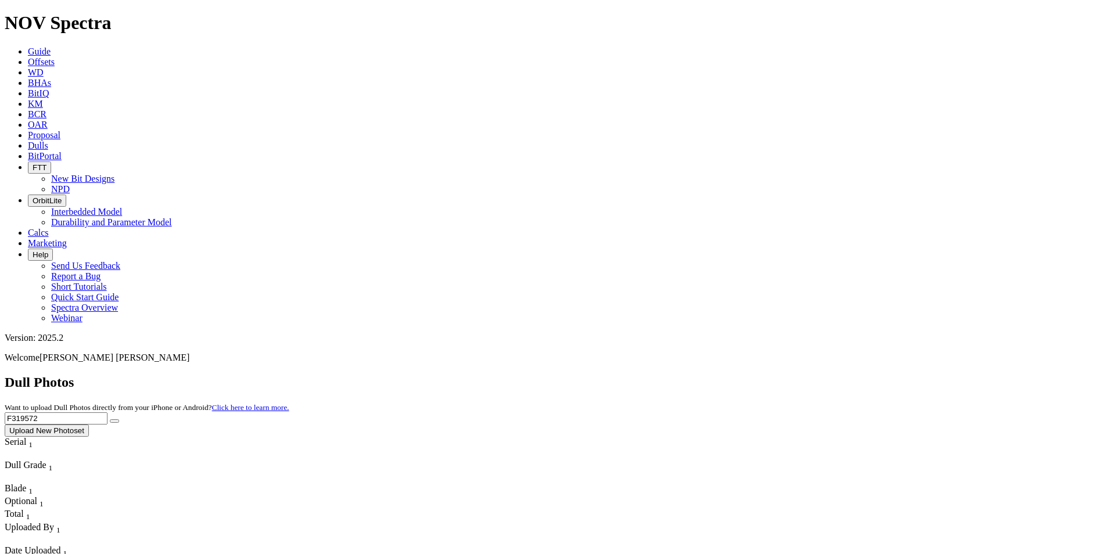
drag, startPoint x: 913, startPoint y: 47, endPoint x: 738, endPoint y: 46, distance: 174.8
click at [726, 375] on div "Dull Photos Want to upload Dull Photos directly from your iPhone or Android? Cl…" at bounding box center [555, 406] width 1101 height 62
paste input "A316225"
click at [119, 419] on button "submit" at bounding box center [114, 420] width 9 height 3
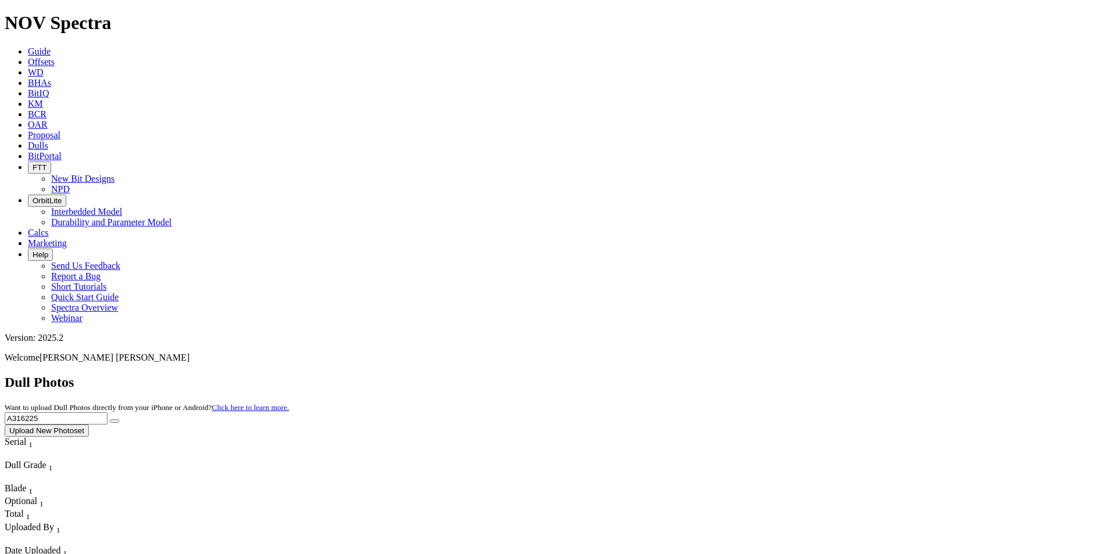
drag, startPoint x: 880, startPoint y: 58, endPoint x: 820, endPoint y: 58, distance: 60.4
click at [820, 375] on div "Dull Photos Want to upload Dull Photos directly from your iPhone or Android? Cl…" at bounding box center [555, 406] width 1101 height 62
paste input "5006"
click at [119, 419] on button "submit" at bounding box center [114, 420] width 9 height 3
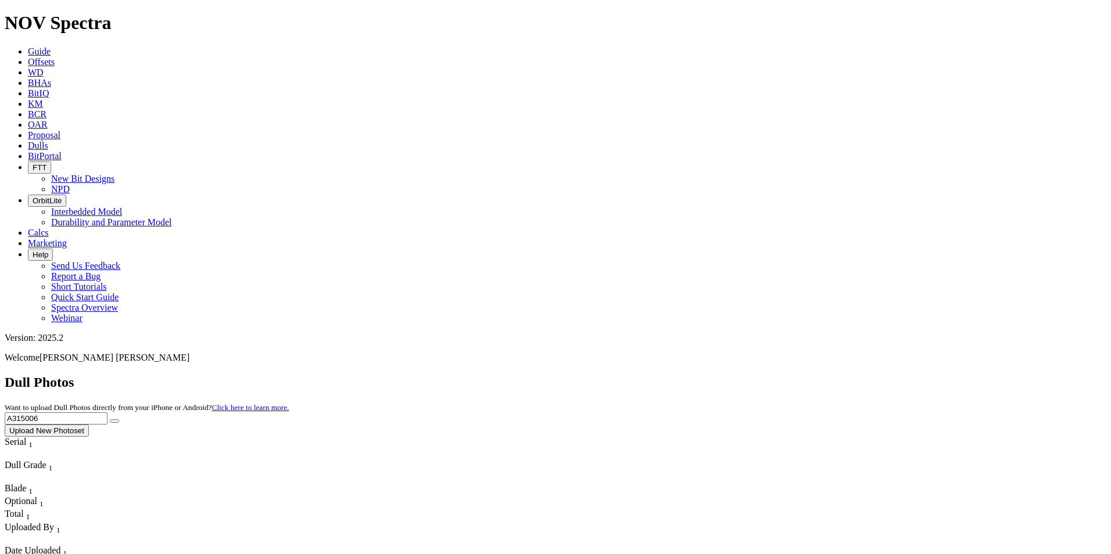
drag, startPoint x: 878, startPoint y: 55, endPoint x: 720, endPoint y: 55, distance: 158.0
click at [720, 375] on div "Dull Photos Want to upload Dull Photos directly from your iPhone or Android? Cl…" at bounding box center [555, 406] width 1101 height 62
click at [114, 421] on icon "submit" at bounding box center [114, 421] width 0 height 0
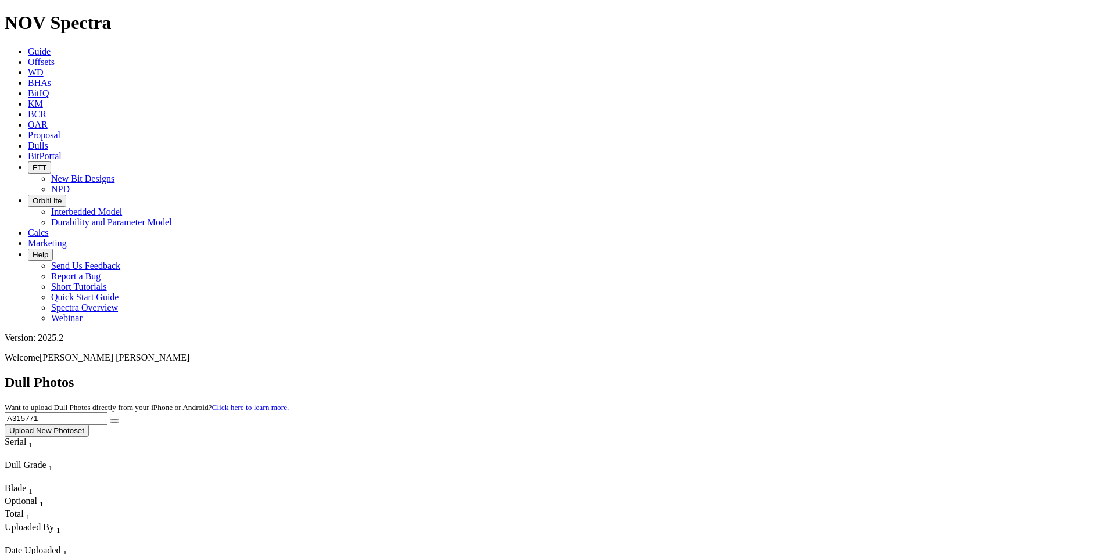
drag, startPoint x: 880, startPoint y: 52, endPoint x: 812, endPoint y: 55, distance: 68.0
click at [812, 375] on div "Dull Photos Want to upload Dull Photos directly from your iPhone or Android? Cl…" at bounding box center [555, 406] width 1101 height 62
click at [110, 419] on button "submit" at bounding box center [114, 420] width 9 height 3
drag, startPoint x: 868, startPoint y: 56, endPoint x: 828, endPoint y: 53, distance: 40.7
click at [107, 412] on input "A307199" at bounding box center [56, 418] width 103 height 12
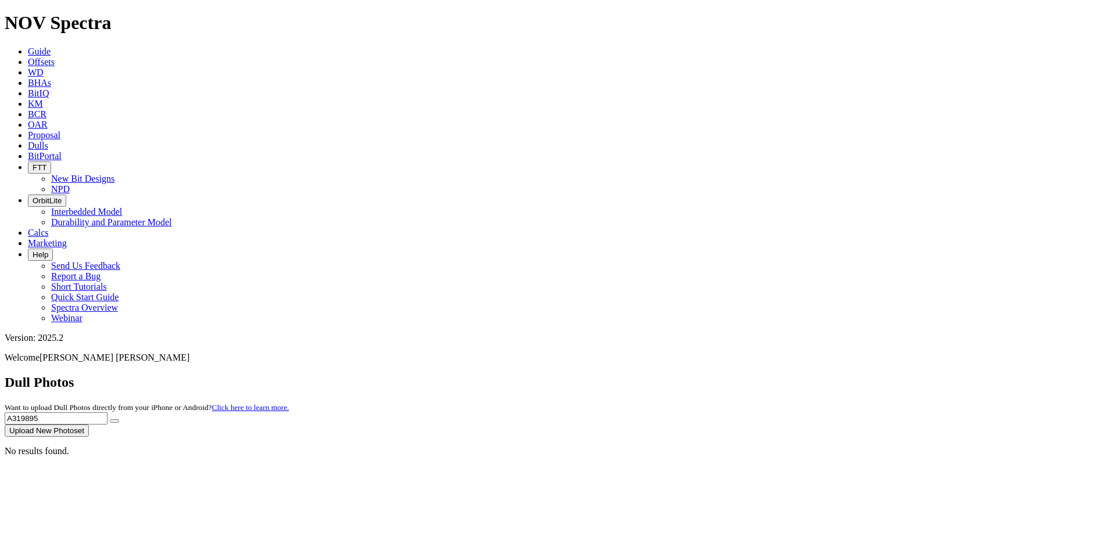
click at [110, 419] on button "submit" at bounding box center [114, 420] width 9 height 3
click at [107, 412] on input "A319895" at bounding box center [56, 418] width 103 height 12
drag, startPoint x: 880, startPoint y: 51, endPoint x: 744, endPoint y: 46, distance: 136.0
click at [744, 375] on div "Dull Photos Want to upload Dull Photos directly from your iPhone or Android? Cl…" at bounding box center [555, 406] width 1101 height 62
type input "G315496"
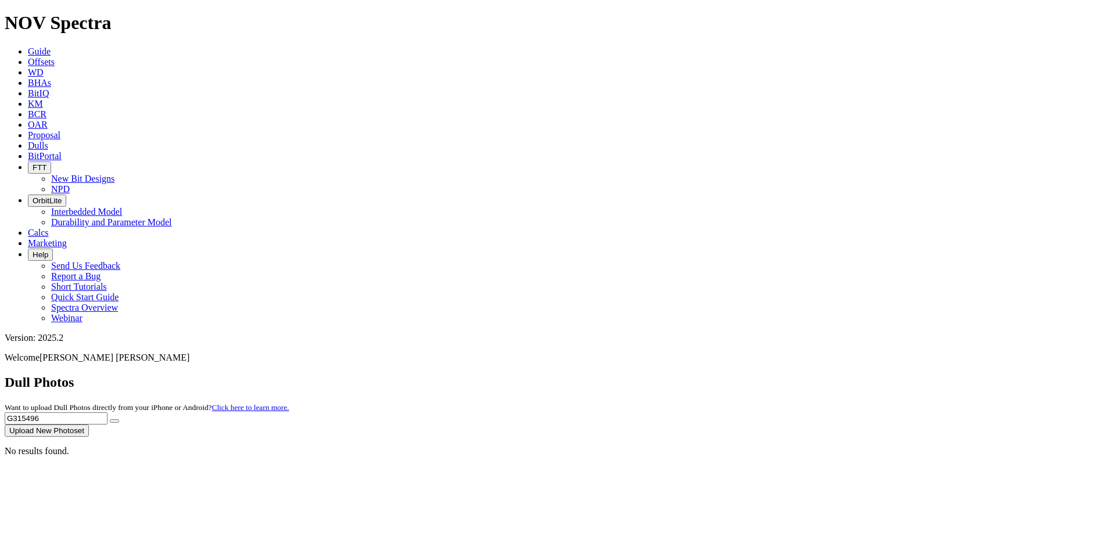
click at [110, 419] on button "submit" at bounding box center [114, 420] width 9 height 3
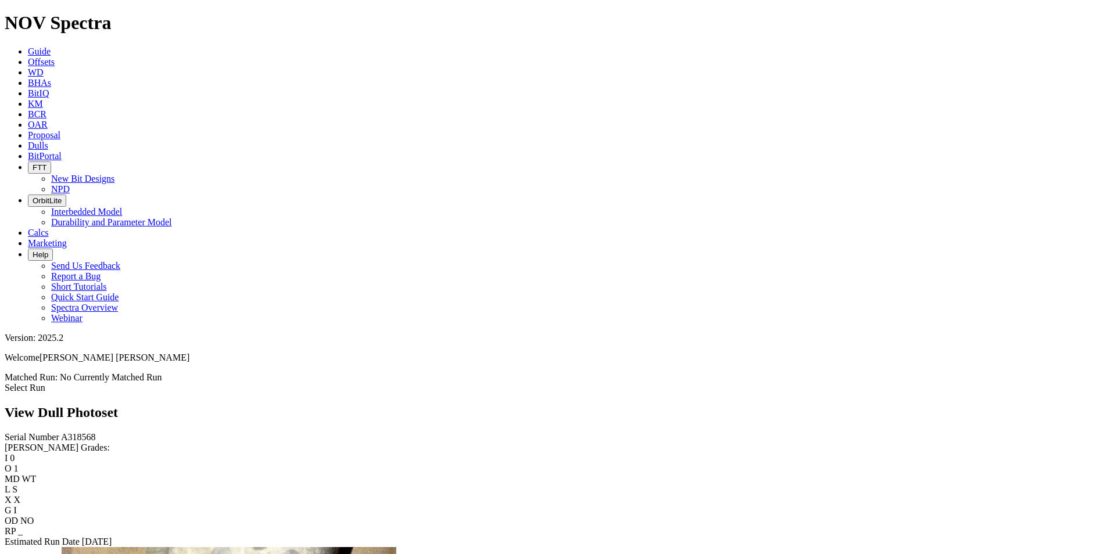
scroll to position [1220, 0]
drag, startPoint x: 328, startPoint y: 220, endPoint x: 218, endPoint y: 231, distance: 111.0
drag, startPoint x: 301, startPoint y: 206, endPoint x: 809, endPoint y: 249, distance: 509.6
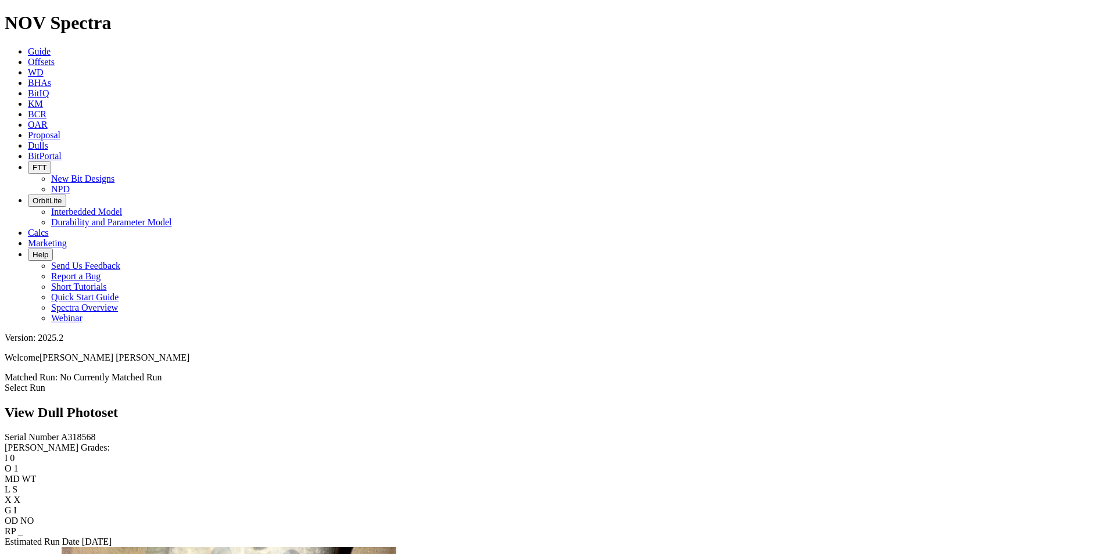
drag, startPoint x: 329, startPoint y: 311, endPoint x: 874, endPoint y: 224, distance: 551.1
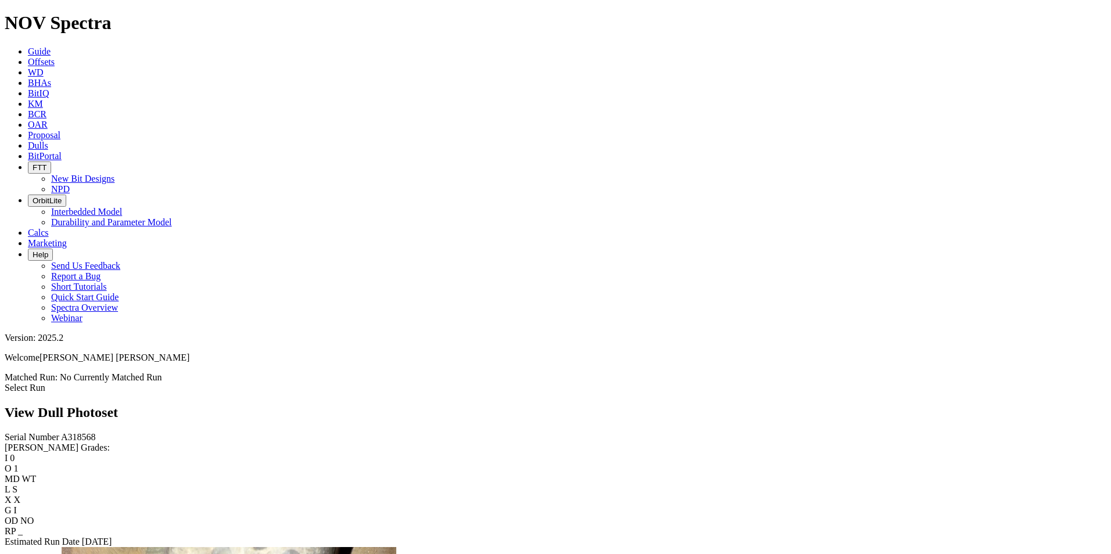
drag, startPoint x: 587, startPoint y: 210, endPoint x: 810, endPoint y: 292, distance: 236.9
drag, startPoint x: 629, startPoint y: 257, endPoint x: 797, endPoint y: 319, distance: 179.4
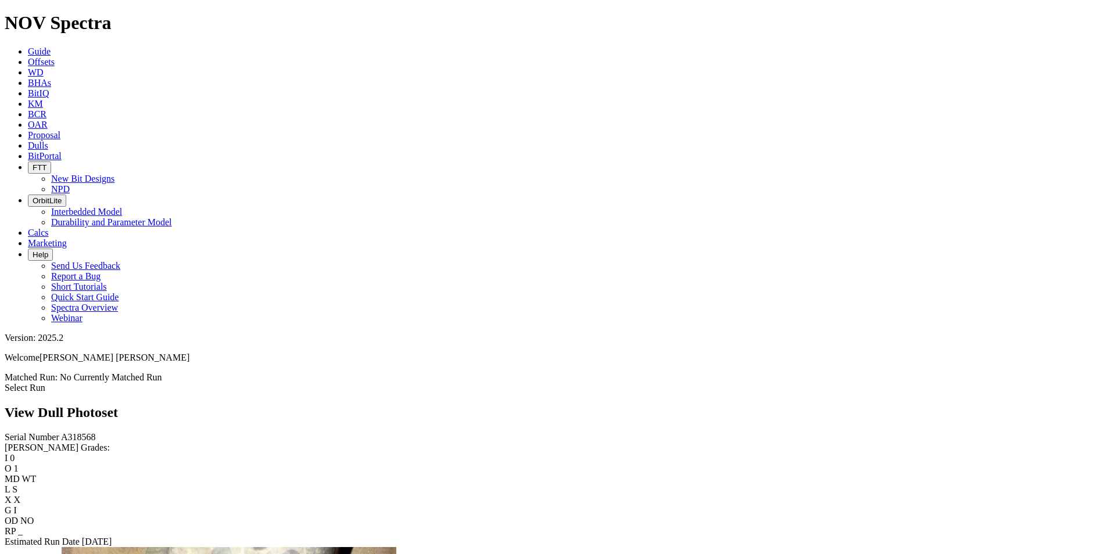
scroll to position [929, 0]
drag, startPoint x: 615, startPoint y: 195, endPoint x: 907, endPoint y: 178, distance: 292.7
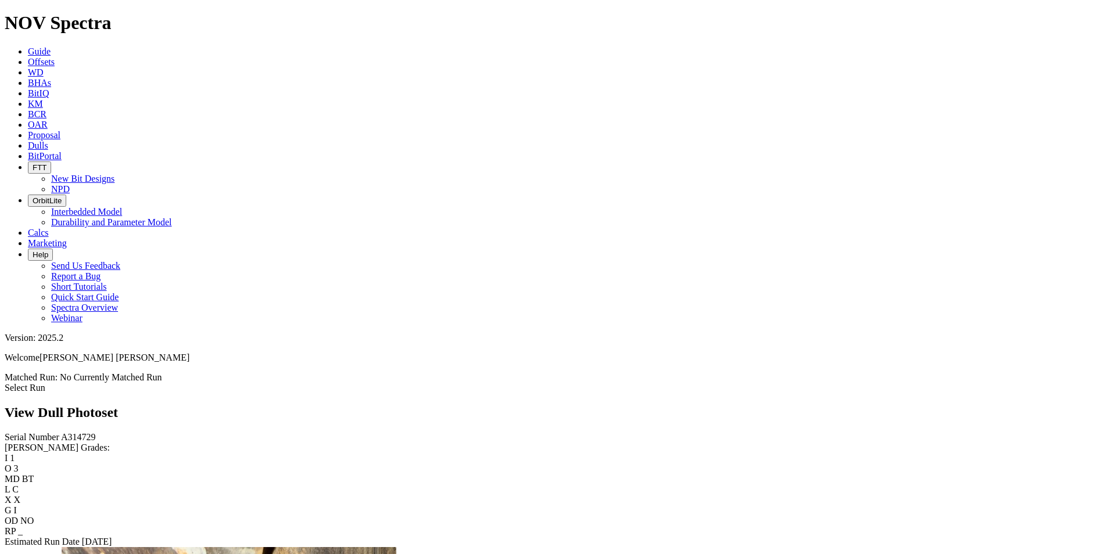
drag, startPoint x: 348, startPoint y: 263, endPoint x: 300, endPoint y: 262, distance: 48.2
drag, startPoint x: 315, startPoint y: 187, endPoint x: 789, endPoint y: 290, distance: 485.0
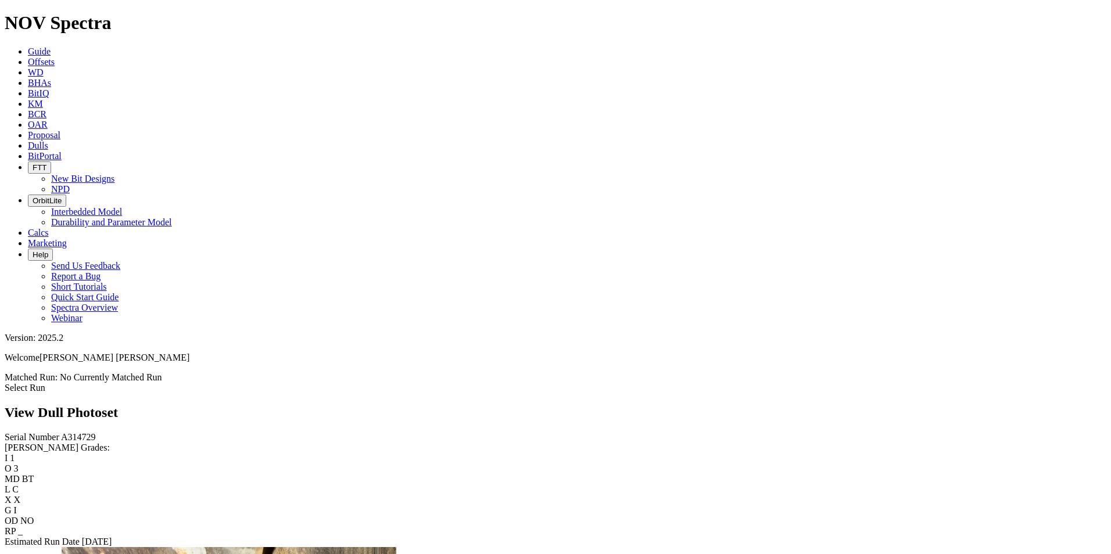
scroll to position [2046, 0]
drag, startPoint x: 278, startPoint y: 300, endPoint x: 318, endPoint y: 256, distance: 59.6
drag, startPoint x: 606, startPoint y: 209, endPoint x: 321, endPoint y: 275, distance: 292.9
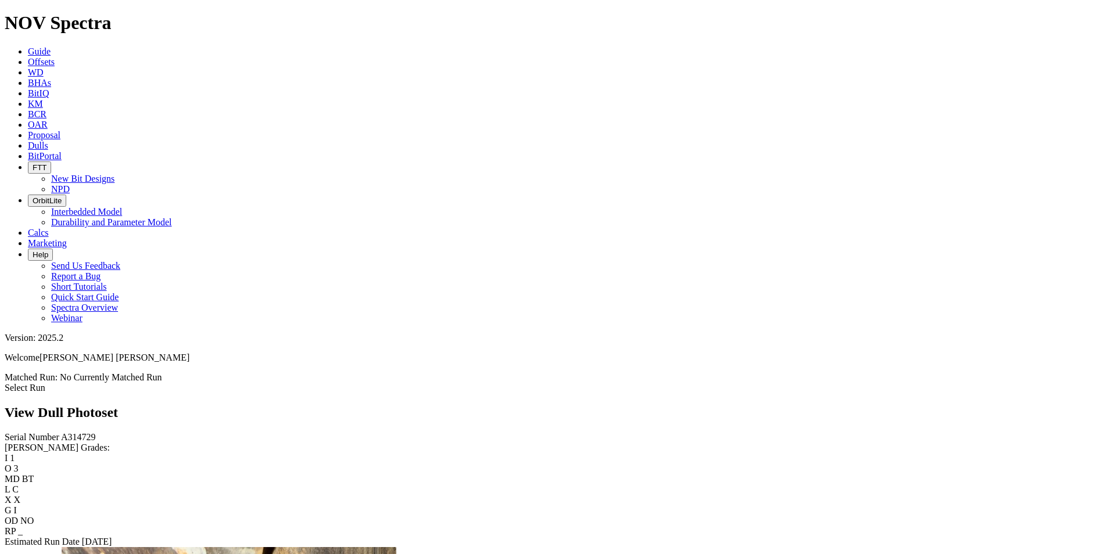
drag, startPoint x: 620, startPoint y: 223, endPoint x: 785, endPoint y: 251, distance: 166.7
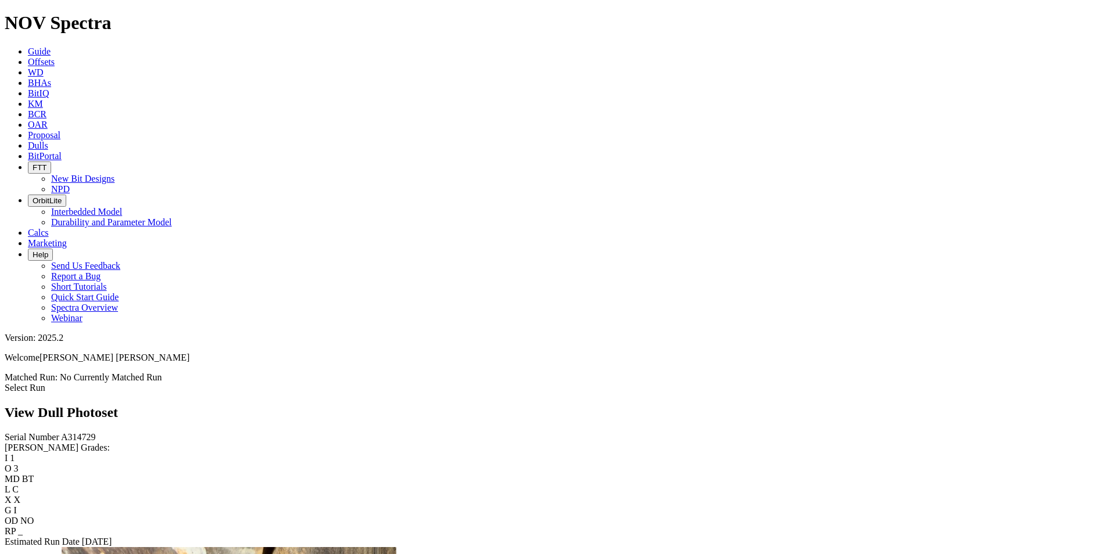
drag, startPoint x: 644, startPoint y: 274, endPoint x: 325, endPoint y: 312, distance: 321.7
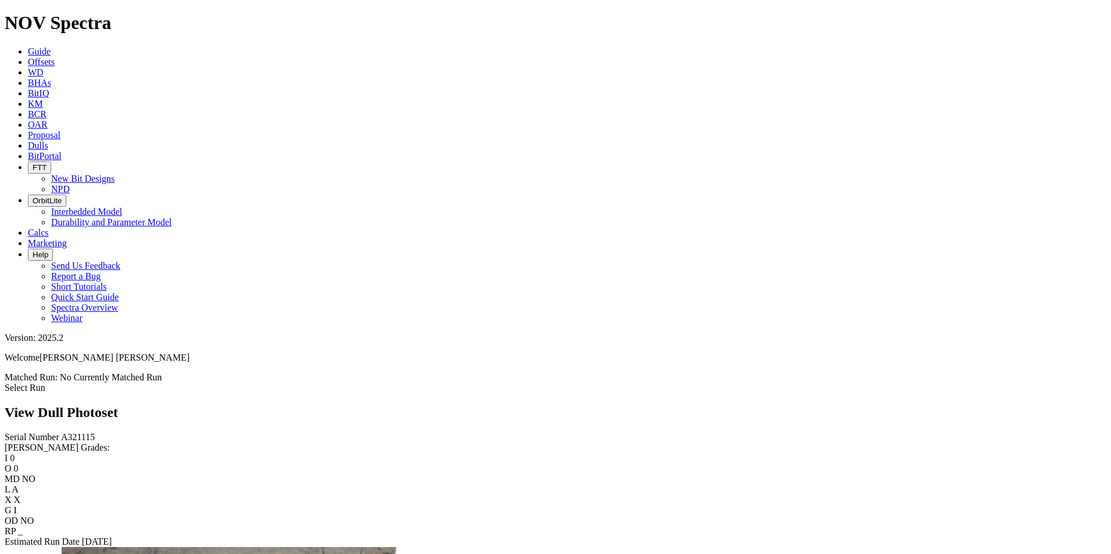
scroll to position [1220, 0]
drag, startPoint x: 347, startPoint y: 270, endPoint x: 793, endPoint y: 214, distance: 449.6
drag, startPoint x: 355, startPoint y: 281, endPoint x: 842, endPoint y: 207, distance: 492.4
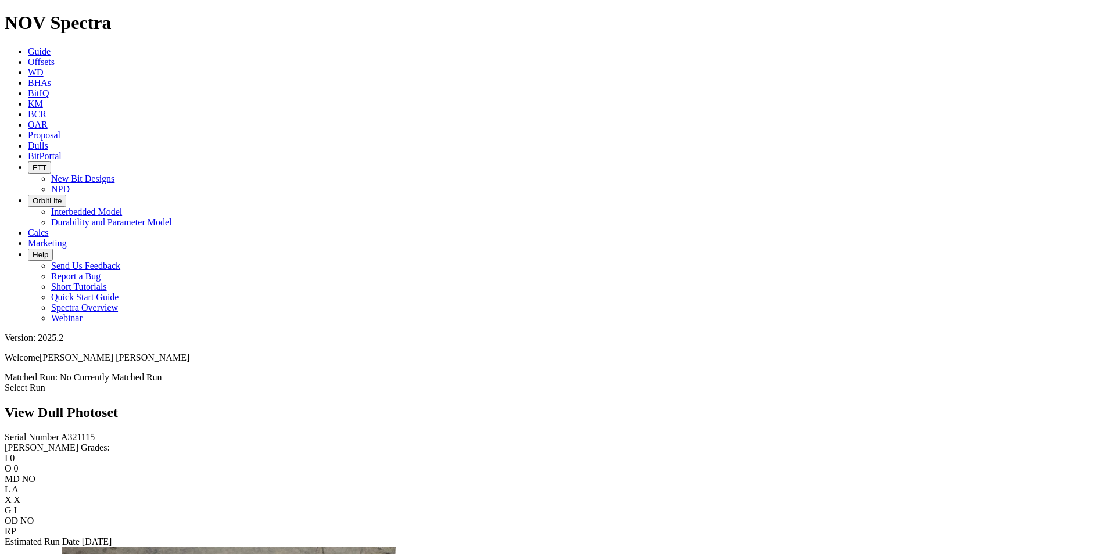
drag, startPoint x: 343, startPoint y: 306, endPoint x: 735, endPoint y: 242, distance: 396.7
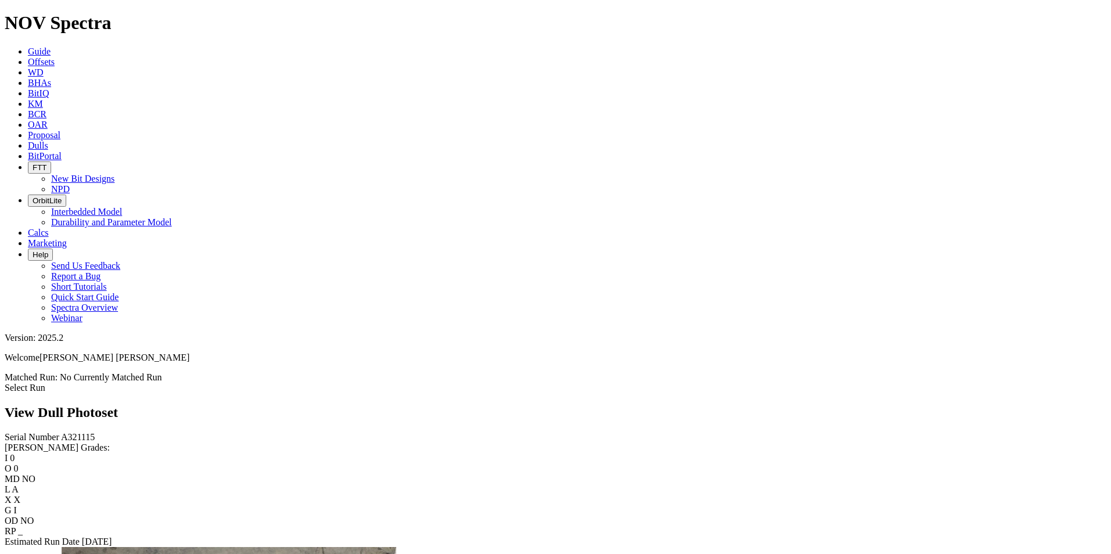
drag, startPoint x: 676, startPoint y: 225, endPoint x: 830, endPoint y: 225, distance: 153.9
drag, startPoint x: 668, startPoint y: 210, endPoint x: 875, endPoint y: 303, distance: 227.2
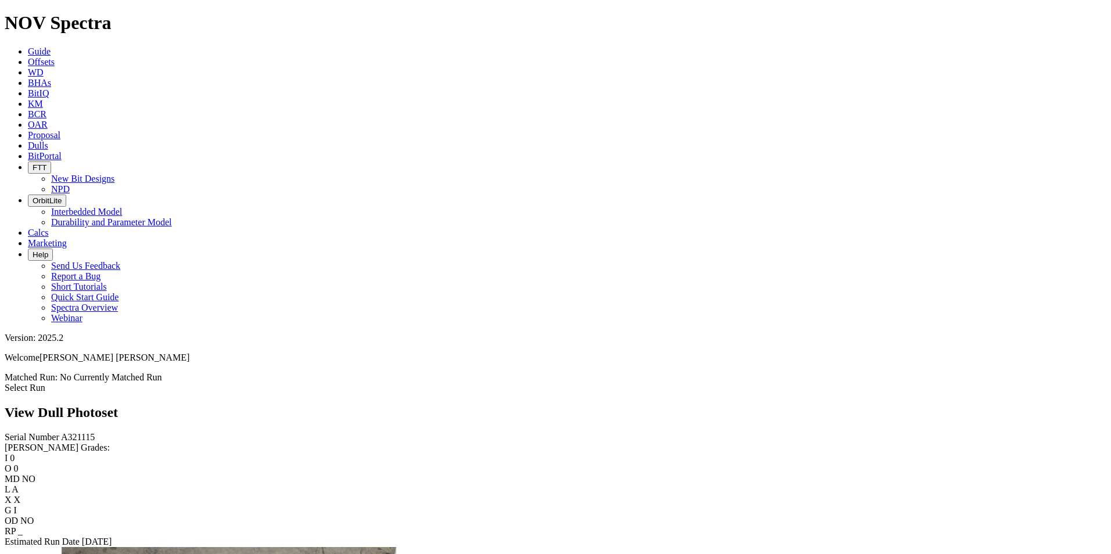
scroll to position [813, 0]
drag, startPoint x: 639, startPoint y: 246, endPoint x: 805, endPoint y: 293, distance: 172.7
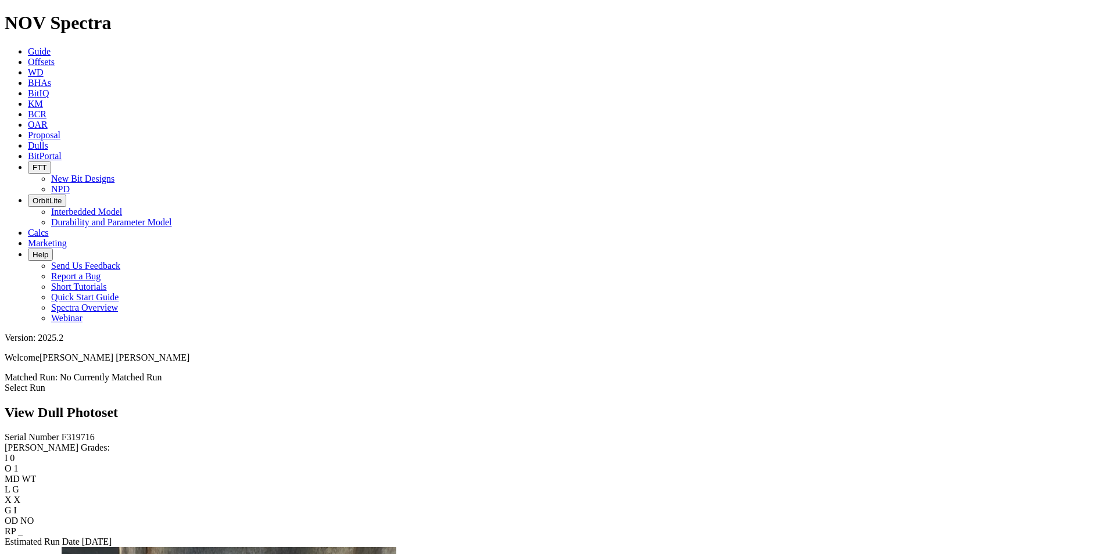
scroll to position [1278, 0]
drag, startPoint x: 318, startPoint y: 213, endPoint x: 722, endPoint y: 240, distance: 405.2
drag, startPoint x: 332, startPoint y: 271, endPoint x: 331, endPoint y: 293, distance: 22.1
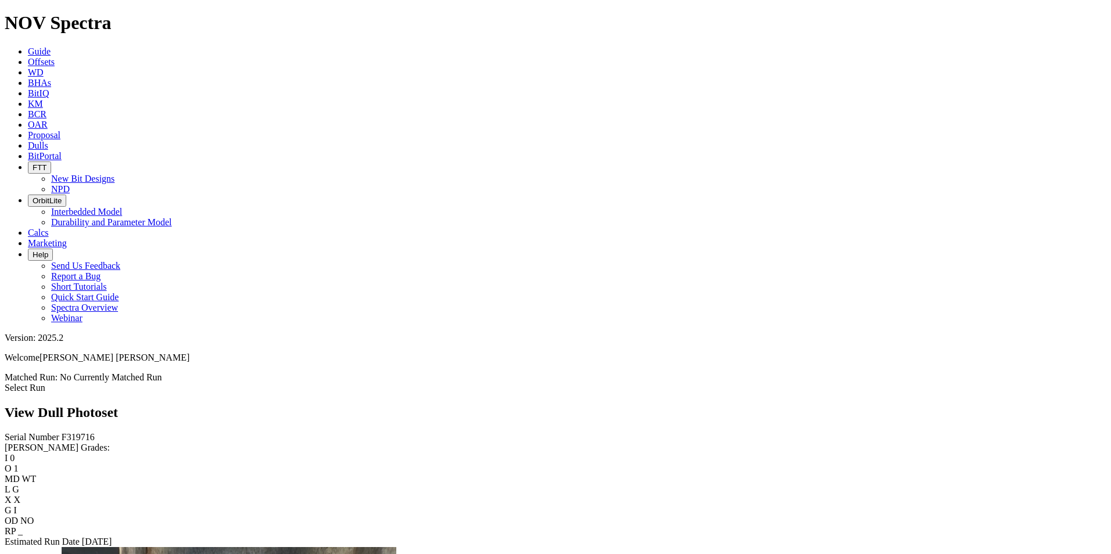
drag, startPoint x: 277, startPoint y: 282, endPoint x: 803, endPoint y: 296, distance: 525.9
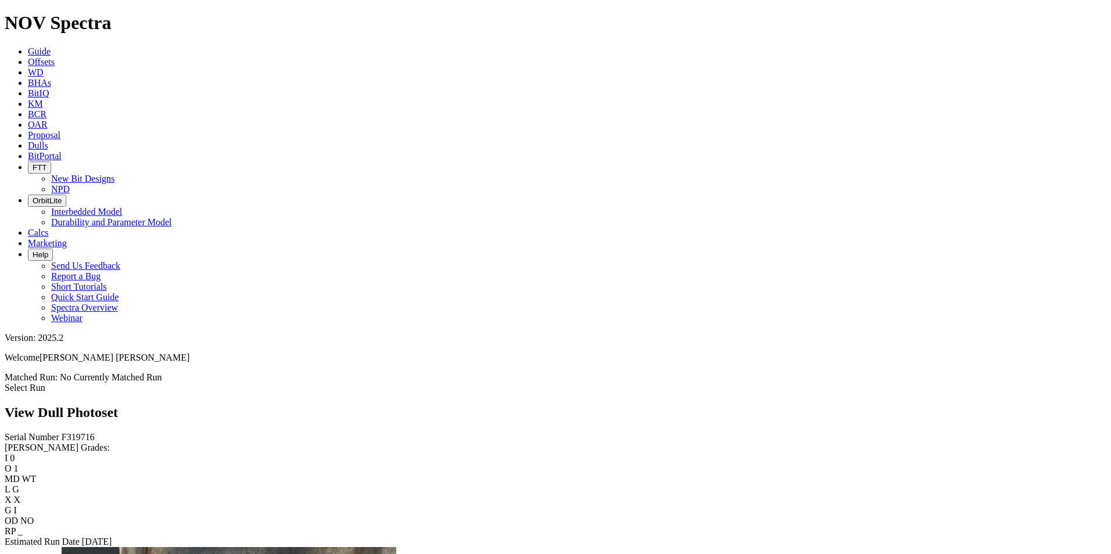
drag, startPoint x: 584, startPoint y: 191, endPoint x: 834, endPoint y: 213, distance: 250.1
drag, startPoint x: 645, startPoint y: 225, endPoint x: 808, endPoint y: 332, distance: 194.6
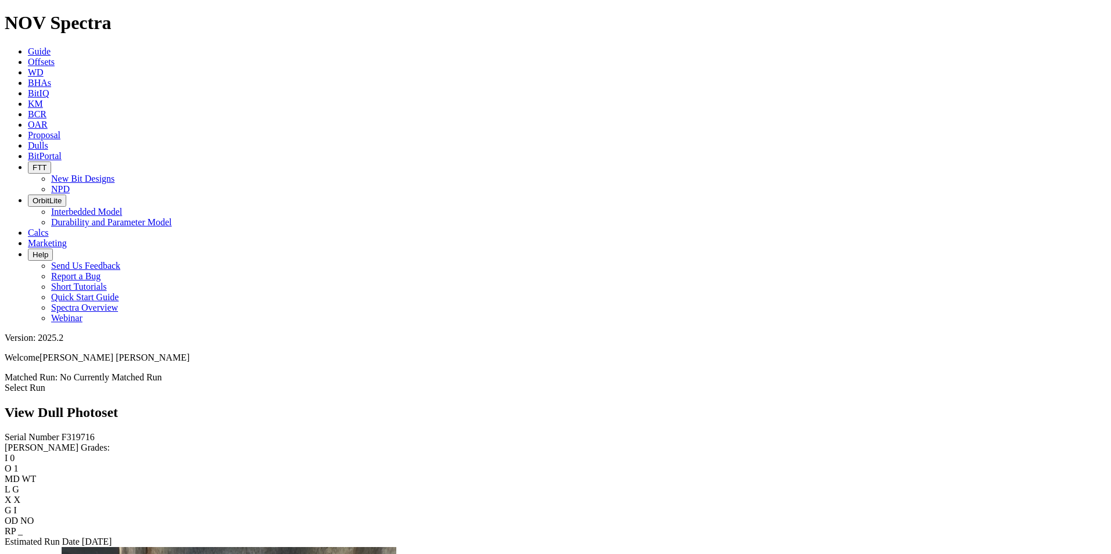
scroll to position [929, 0]
drag, startPoint x: 623, startPoint y: 206, endPoint x: 826, endPoint y: 339, distance: 242.8
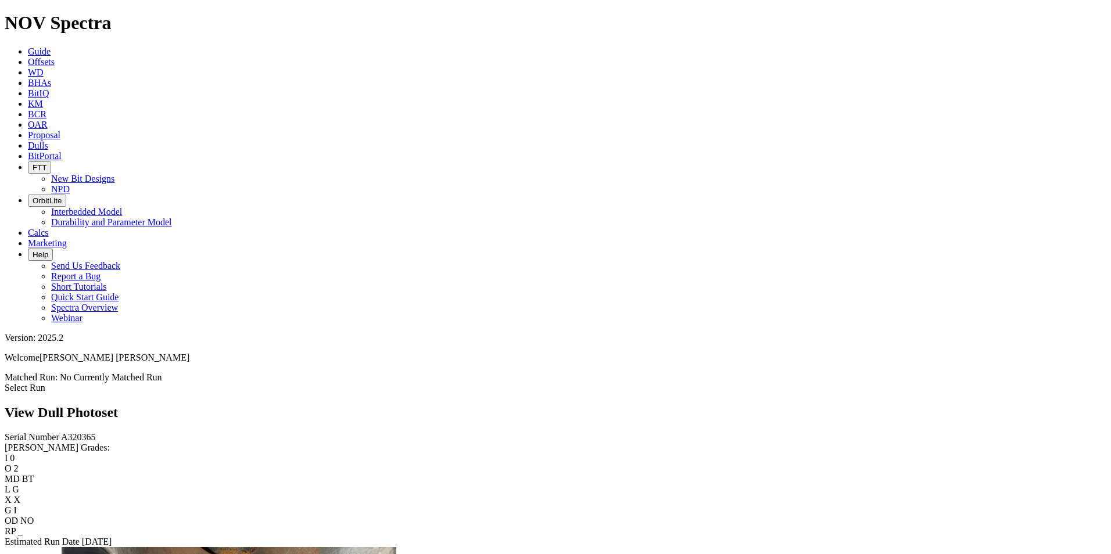
drag, startPoint x: 444, startPoint y: 276, endPoint x: 258, endPoint y: 246, distance: 188.3
drag, startPoint x: 328, startPoint y: 212, endPoint x: 261, endPoint y: 252, distance: 77.9
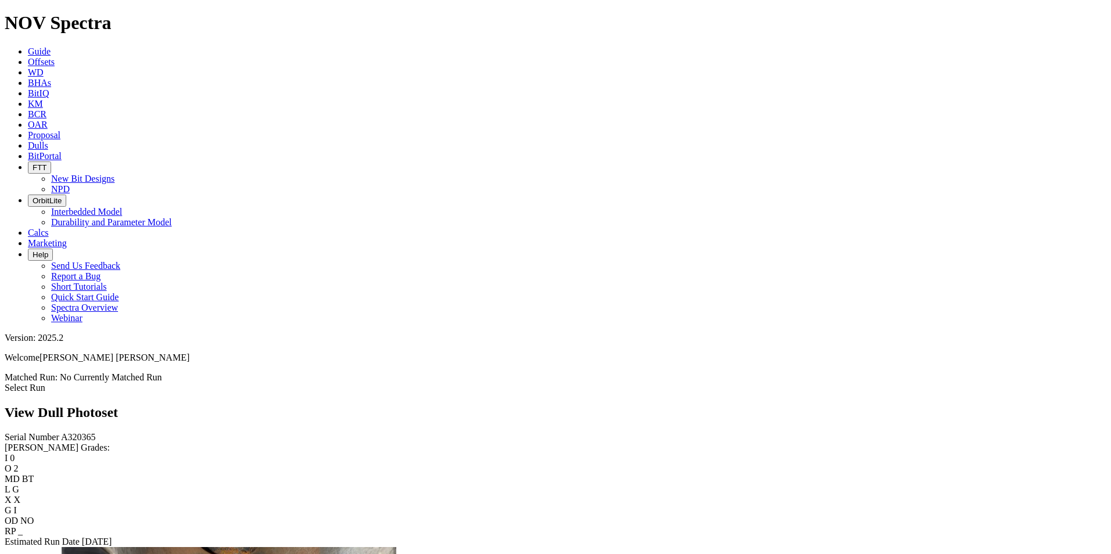
scroll to position [2046, 0]
drag, startPoint x: 310, startPoint y: 288, endPoint x: 276, endPoint y: 307, distance: 39.3
drag, startPoint x: 624, startPoint y: 246, endPoint x: 304, endPoint y: 229, distance: 321.1
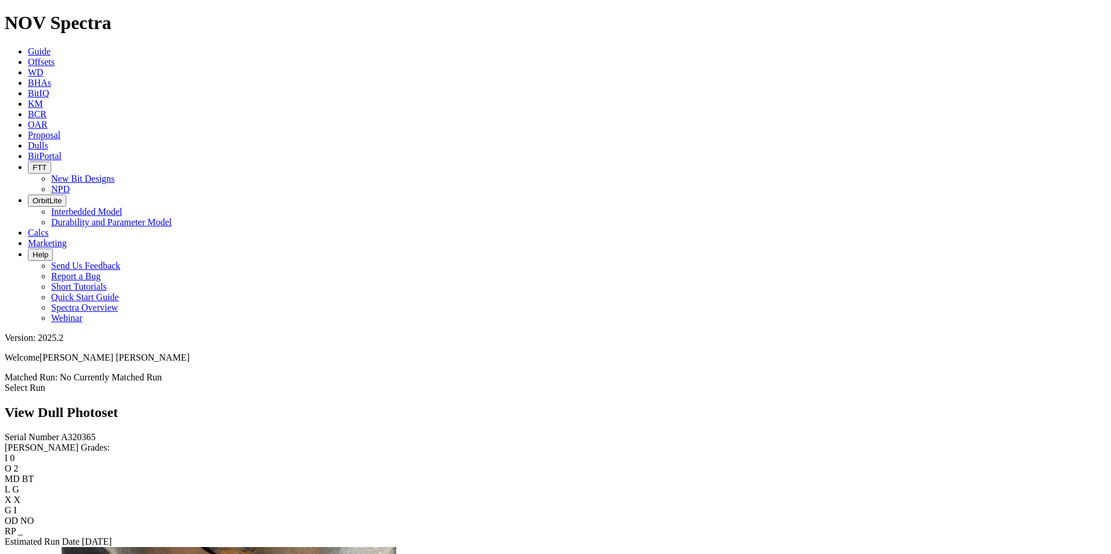
drag, startPoint x: 620, startPoint y: 247, endPoint x: 320, endPoint y: 202, distance: 303.1
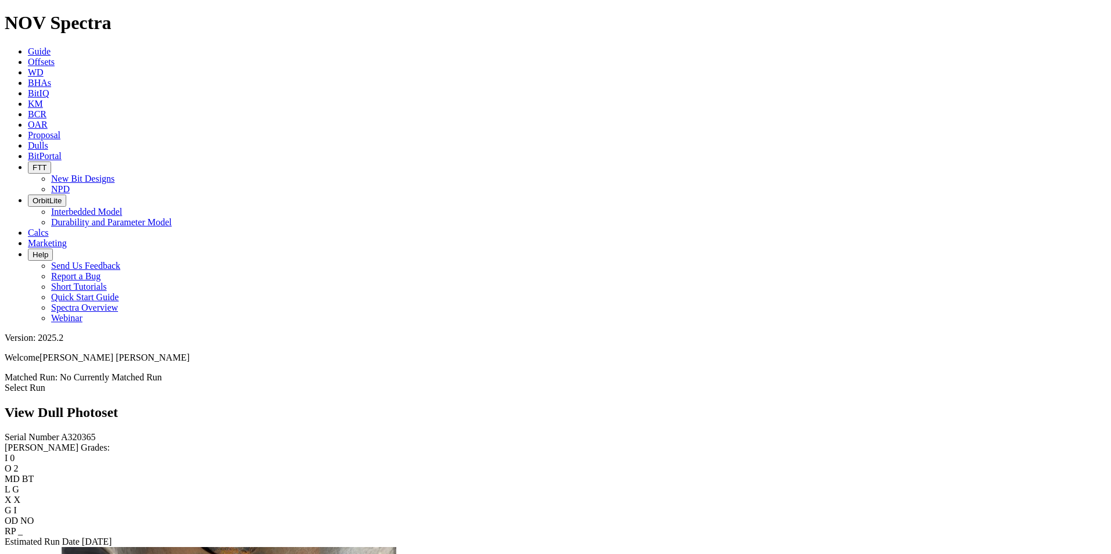
drag, startPoint x: 628, startPoint y: 264, endPoint x: 310, endPoint y: 256, distance: 318.4
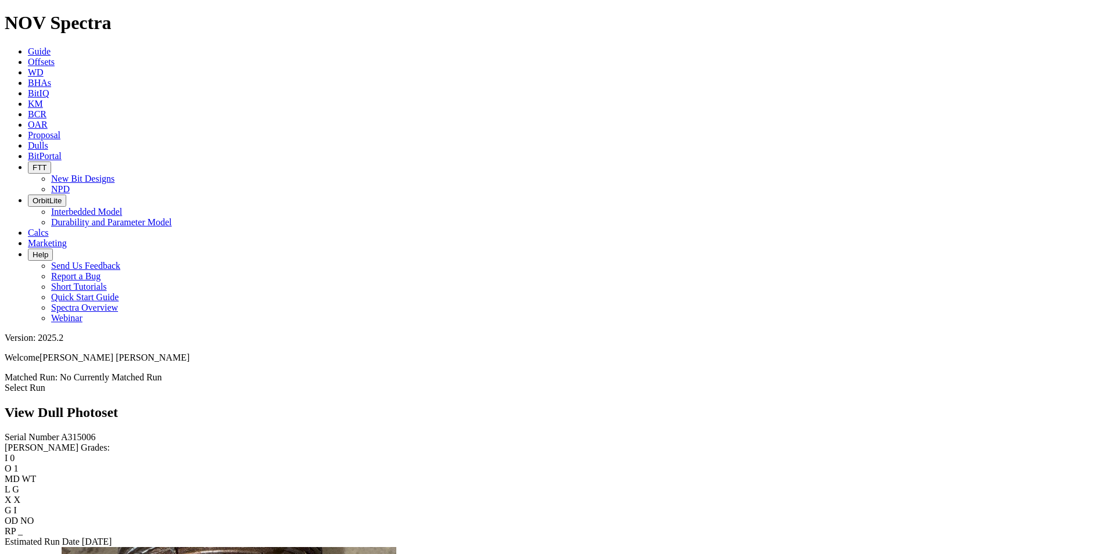
scroll to position [1286, 0]
drag, startPoint x: 344, startPoint y: 206, endPoint x: 308, endPoint y: 289, distance: 90.2
drag, startPoint x: 423, startPoint y: 270, endPoint x: 877, endPoint y: 289, distance: 454.1
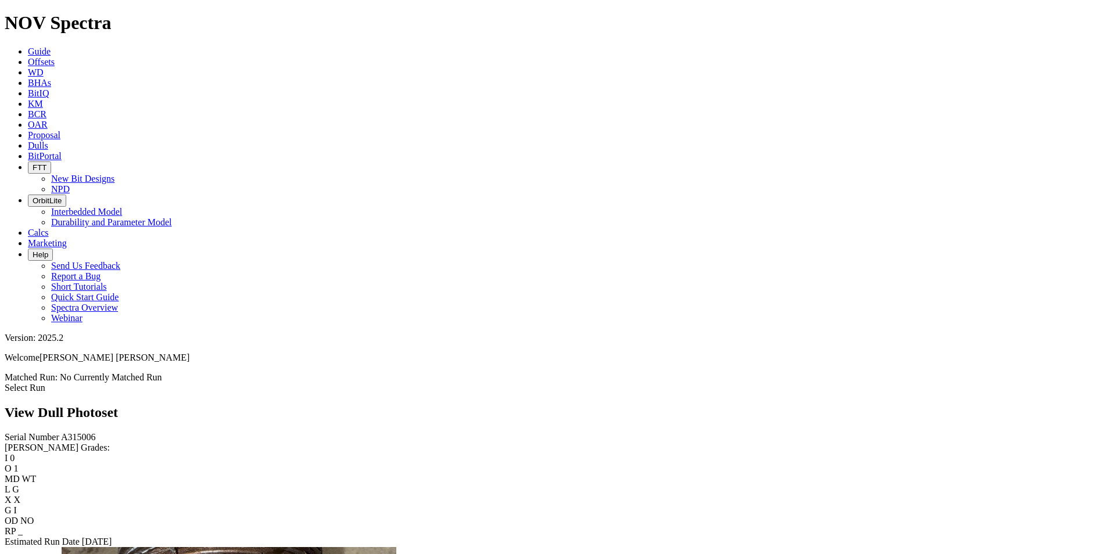
drag, startPoint x: 644, startPoint y: 242, endPoint x: 787, endPoint y: 293, distance: 152.3
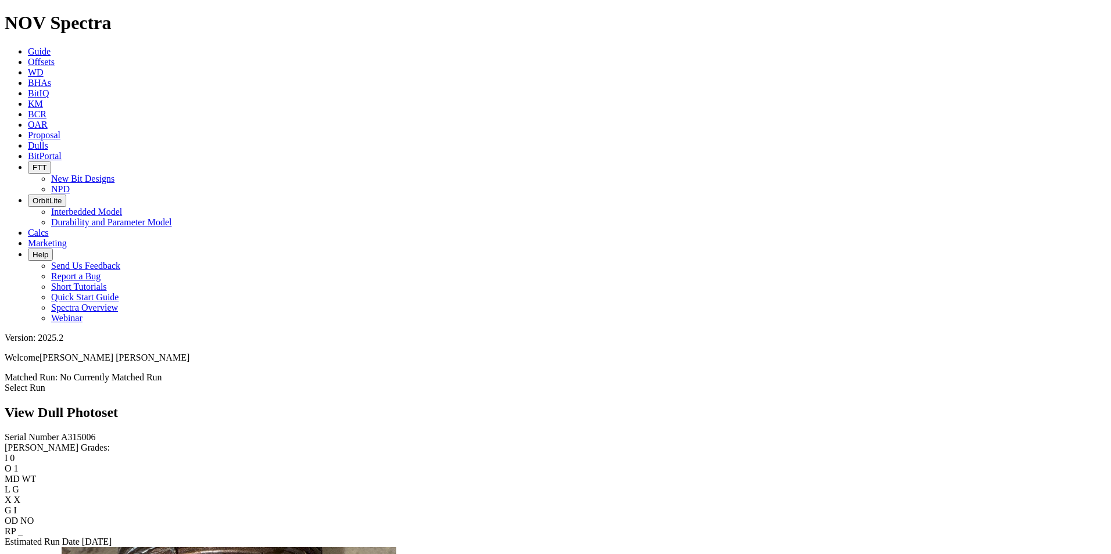
drag, startPoint x: 672, startPoint y: 251, endPoint x: 691, endPoint y: 290, distance: 43.4
drag, startPoint x: 640, startPoint y: 225, endPoint x: 759, endPoint y: 301, distance: 141.1
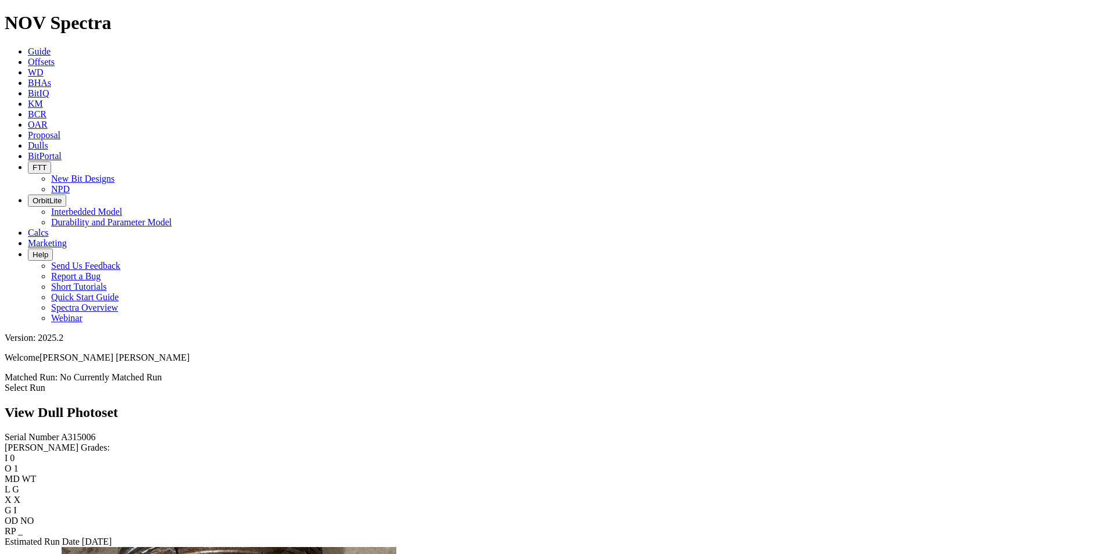
scroll to position [1278, 0]
drag, startPoint x: 573, startPoint y: 272, endPoint x: 980, endPoint y: 299, distance: 407.5
